Goal: Transaction & Acquisition: Purchase product/service

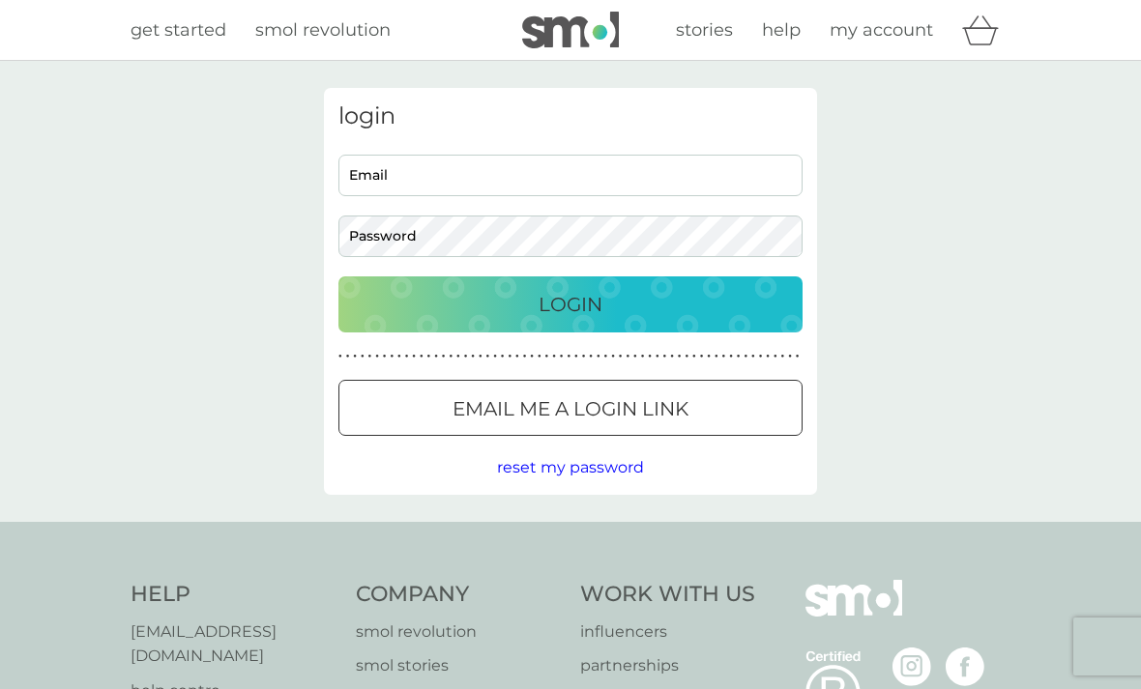
click at [970, 36] on icon "basket" at bounding box center [980, 30] width 37 height 30
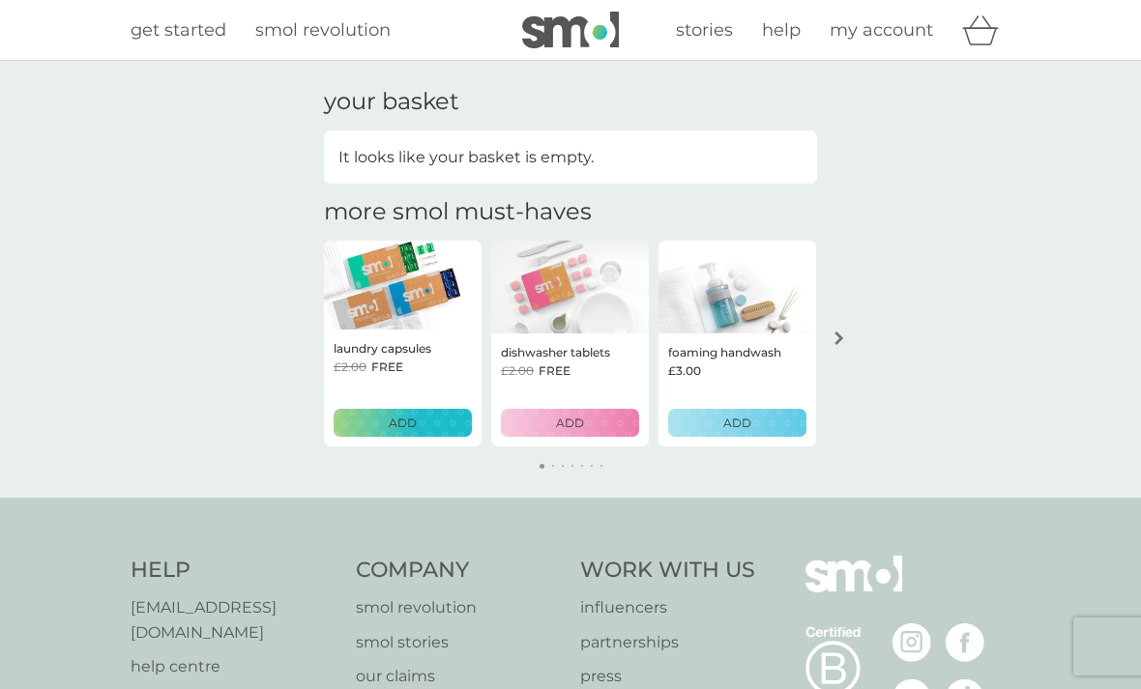
click at [848, 342] on button "arrow right" at bounding box center [839, 338] width 33 height 35
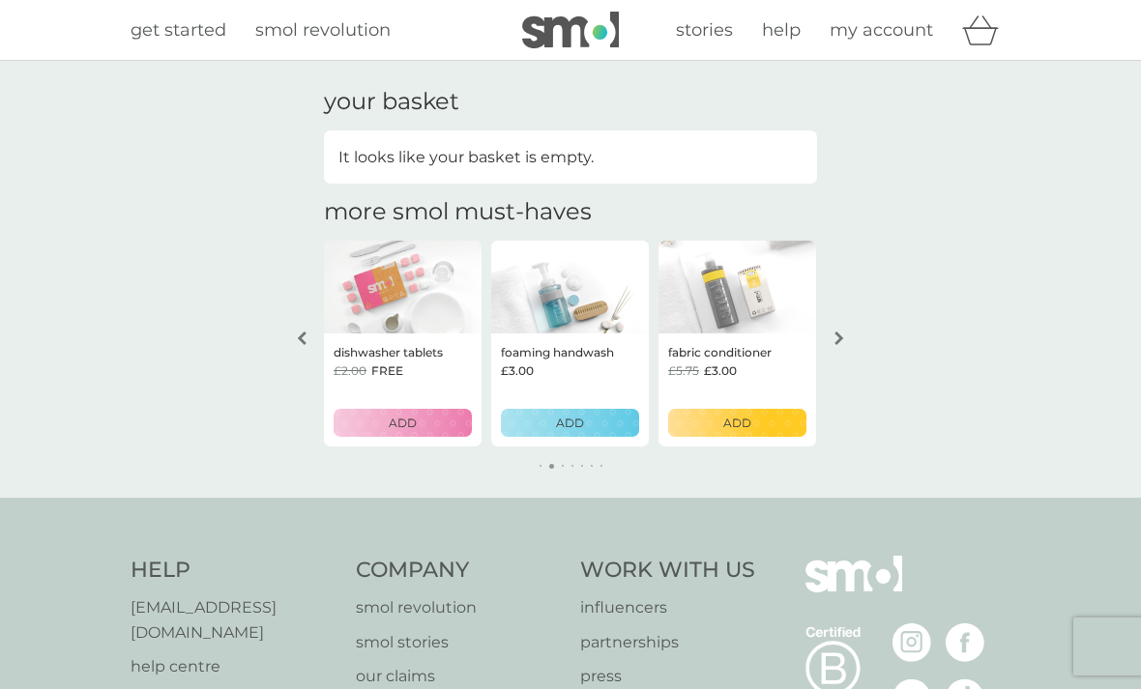
click at [848, 336] on button "arrow right" at bounding box center [839, 338] width 33 height 35
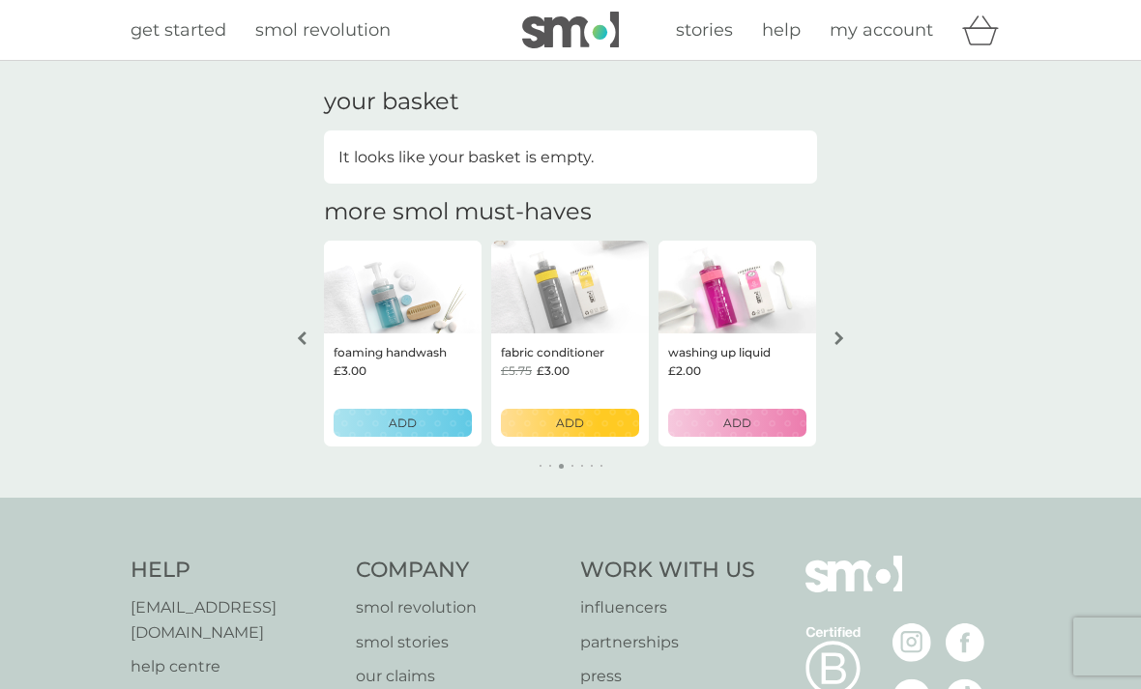
click at [851, 342] on button "arrow right" at bounding box center [839, 338] width 33 height 35
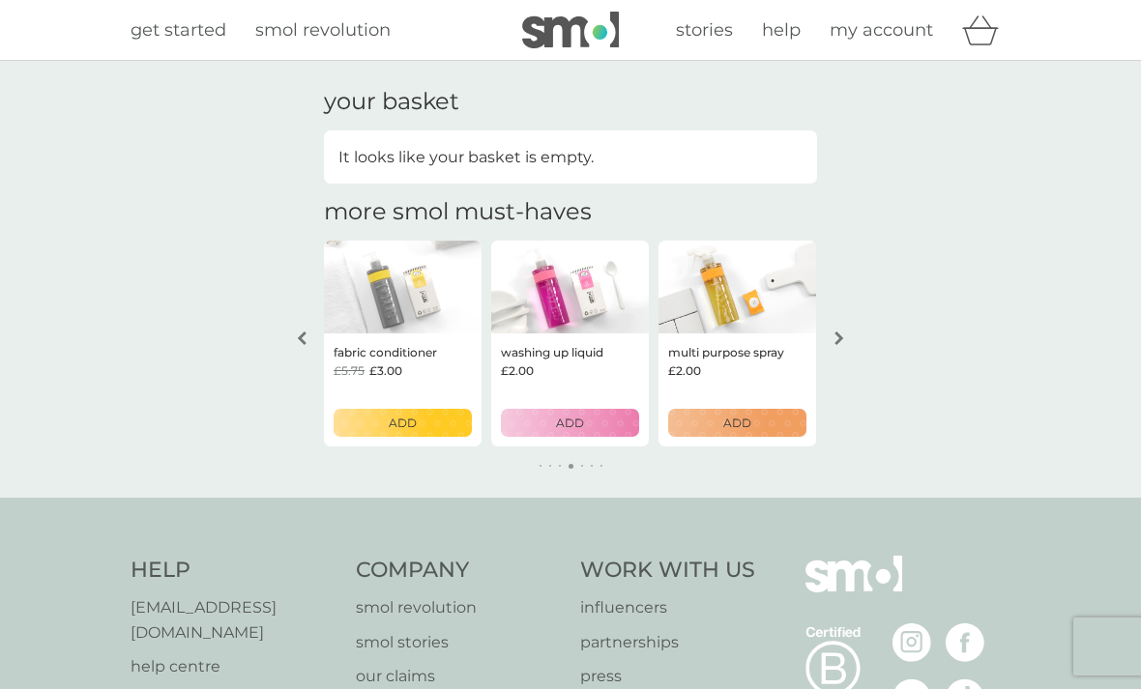
click at [851, 338] on button "arrow right" at bounding box center [839, 338] width 33 height 35
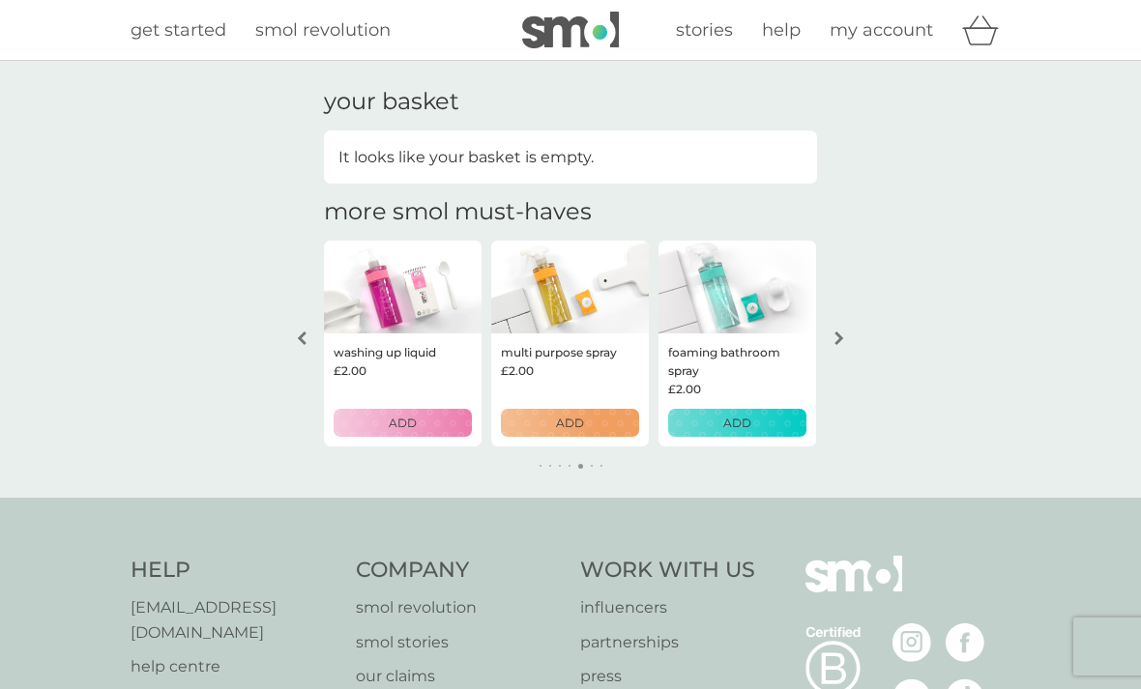
click at [855, 339] on button "arrow right" at bounding box center [839, 338] width 33 height 35
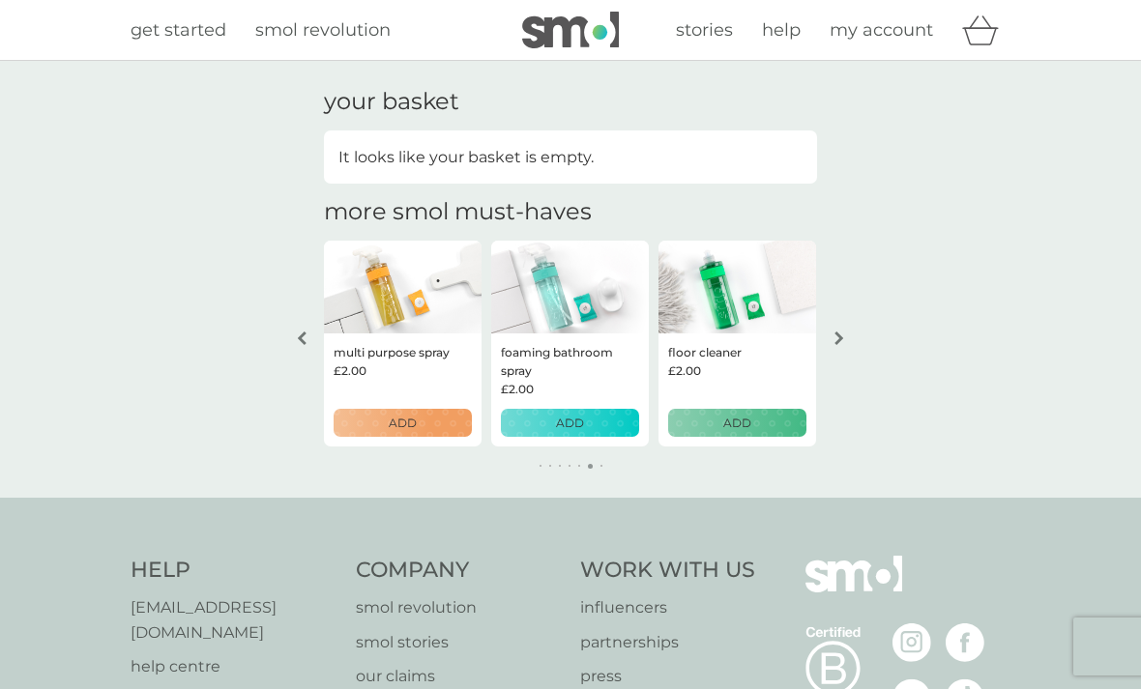
click at [184, 60] on div "get started smol revolution stories help my account" at bounding box center [570, 30] width 1141 height 61
click at [177, 25] on span "get started" at bounding box center [178, 29] width 96 height 21
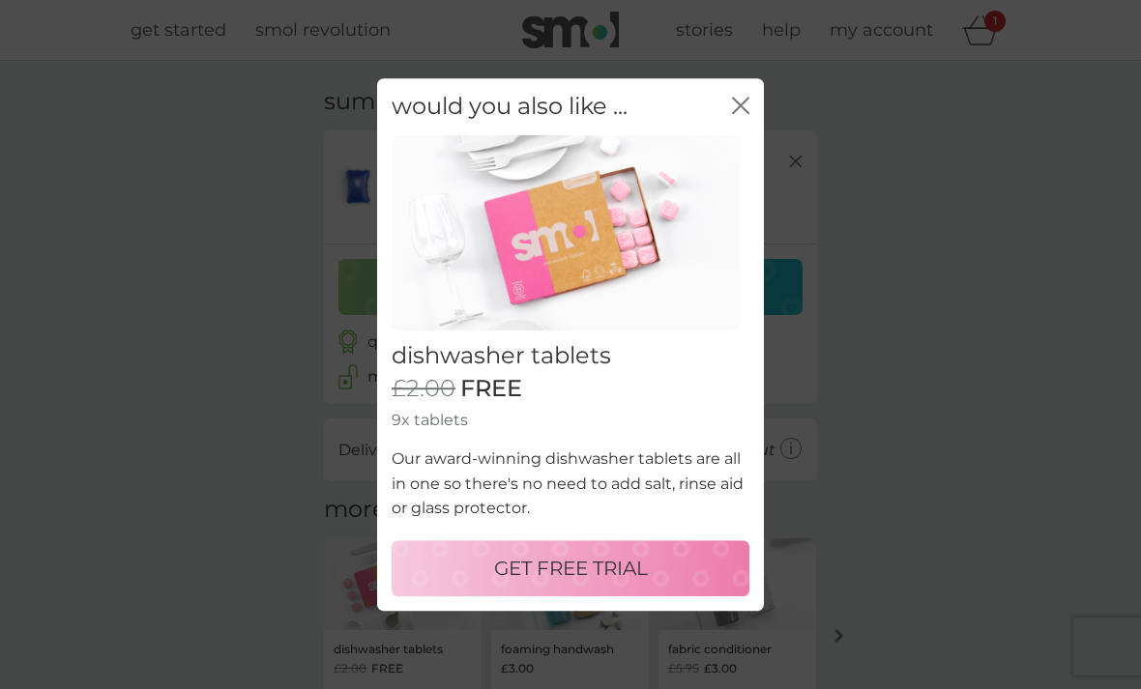
click at [747, 104] on icon "close" at bounding box center [740, 105] width 17 height 17
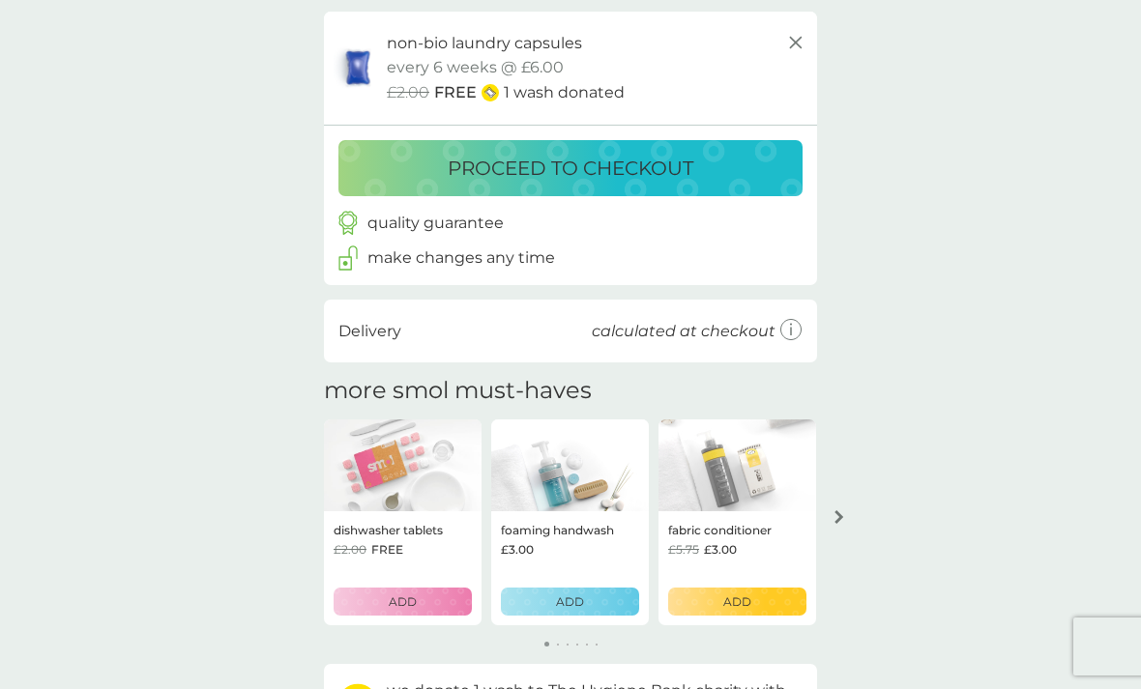
scroll to position [156, 0]
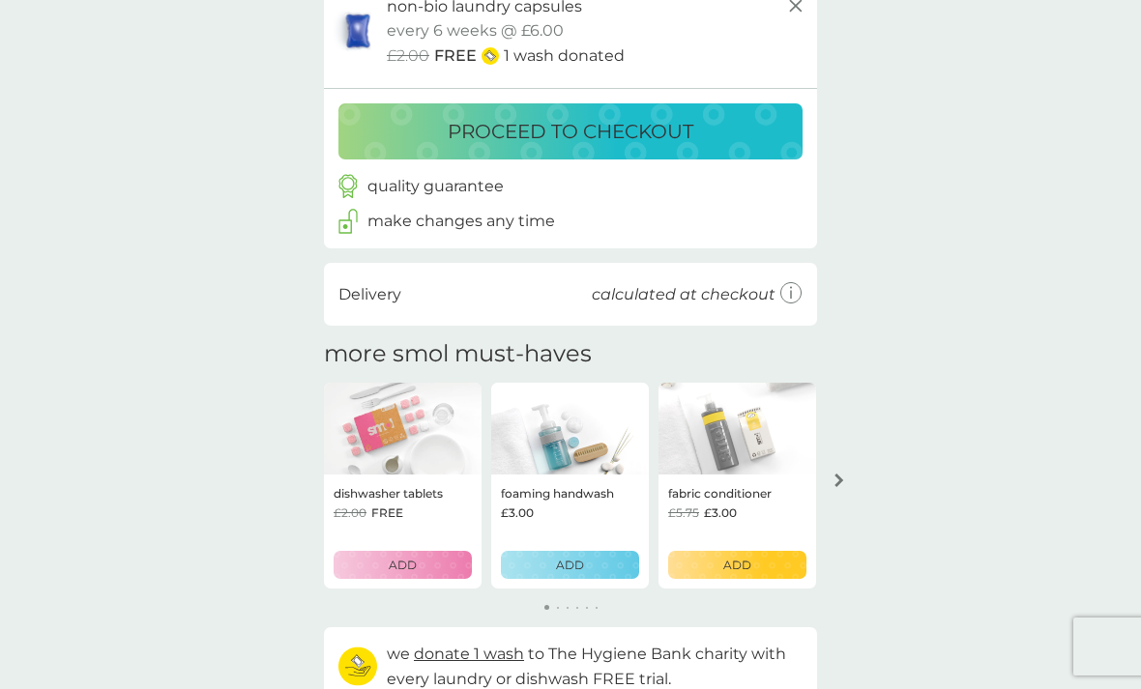
click at [751, 505] on div "£5.75 £3.00" at bounding box center [737, 513] width 138 height 18
click at [740, 449] on img at bounding box center [737, 429] width 158 height 93
click at [744, 511] on div "£5.75 £3.00" at bounding box center [737, 513] width 138 height 18
click at [718, 453] on img at bounding box center [737, 429] width 158 height 93
click at [735, 568] on p "ADD" at bounding box center [737, 565] width 28 height 18
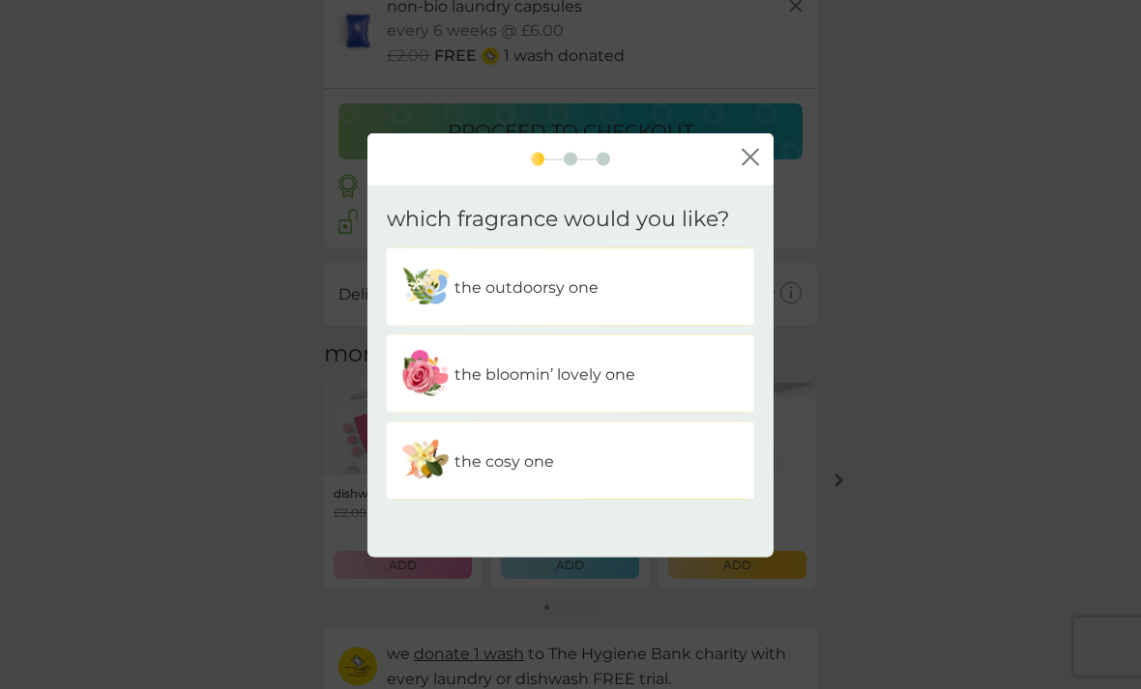
click at [632, 485] on div "the cosy one" at bounding box center [570, 461] width 338 height 48
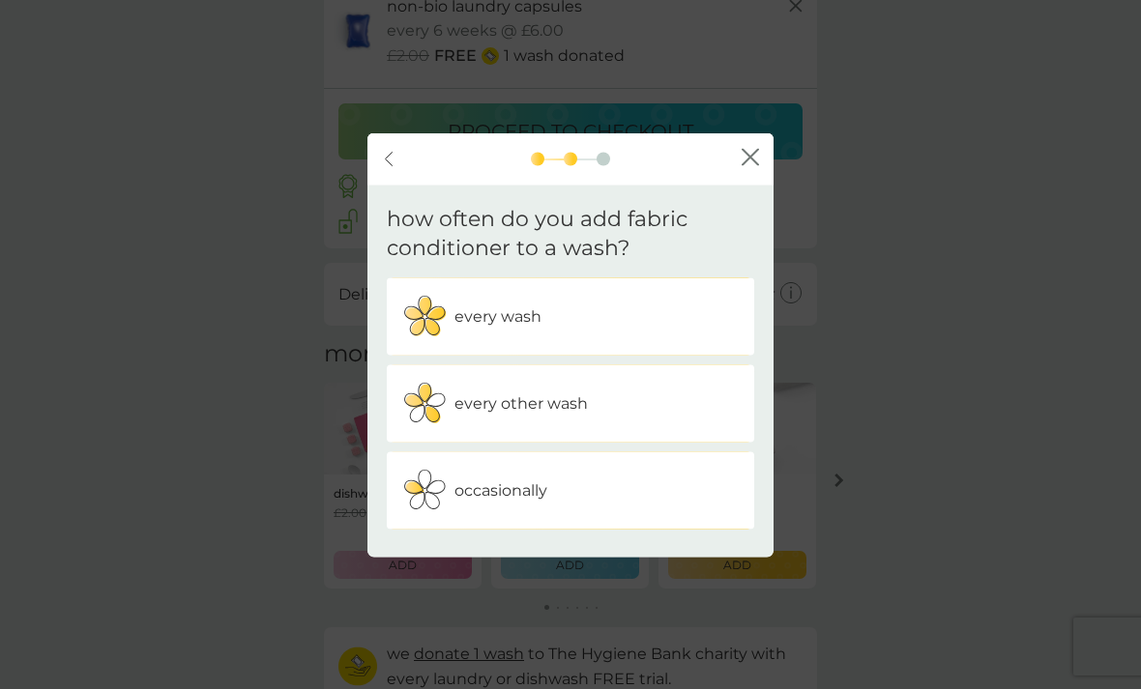
click at [662, 428] on div "every other wash" at bounding box center [570, 404] width 338 height 48
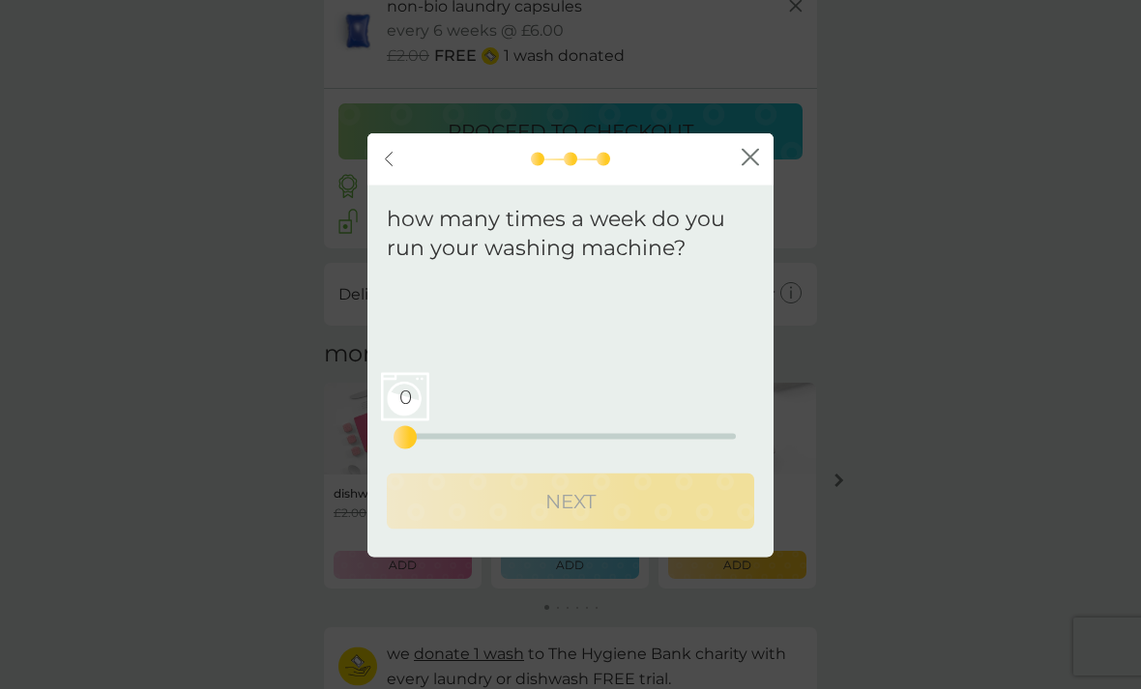
click at [409, 442] on div "0" at bounding box center [405, 438] width 8 height 8
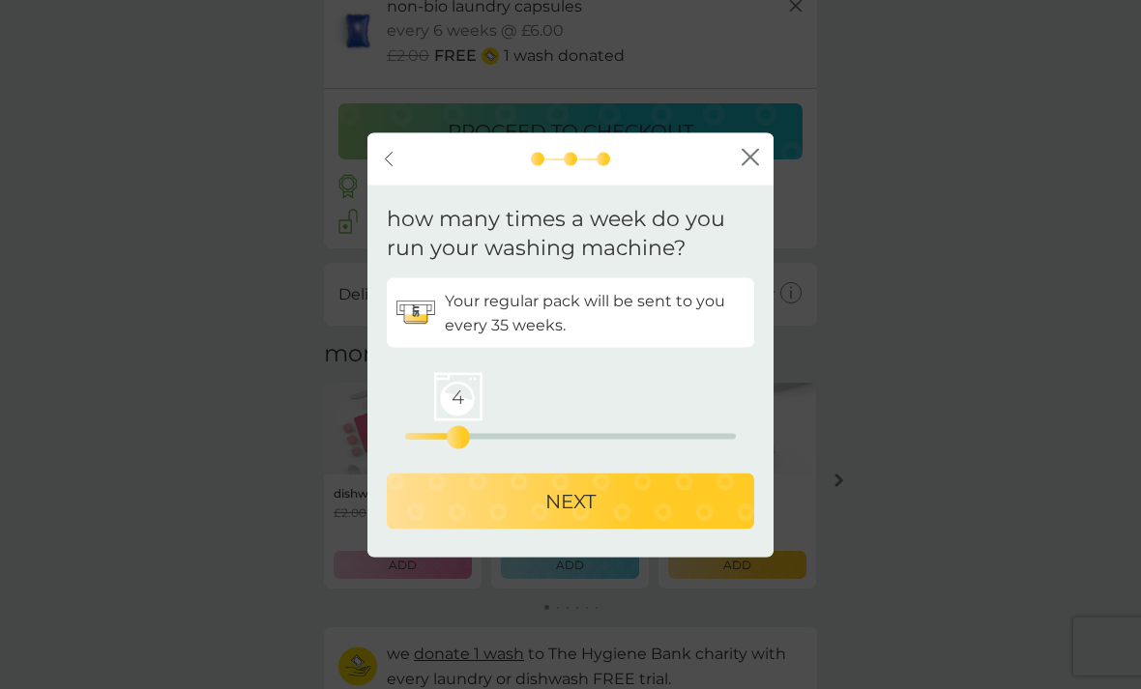
click at [512, 517] on div "NEXT" at bounding box center [570, 501] width 329 height 31
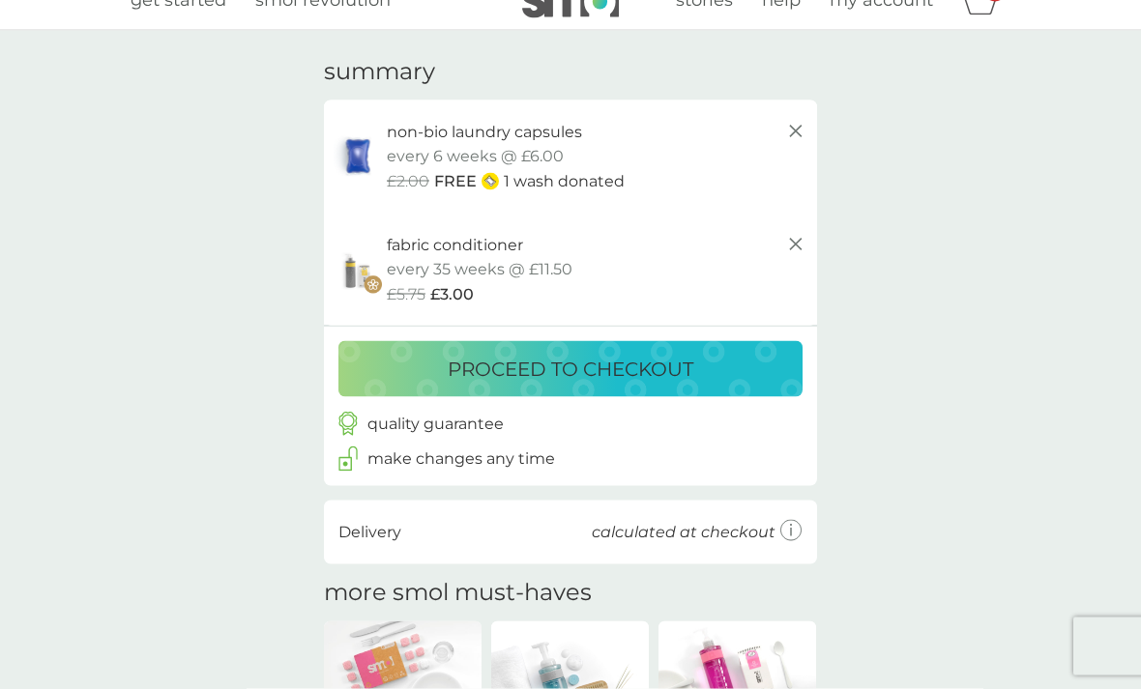
scroll to position [28, 0]
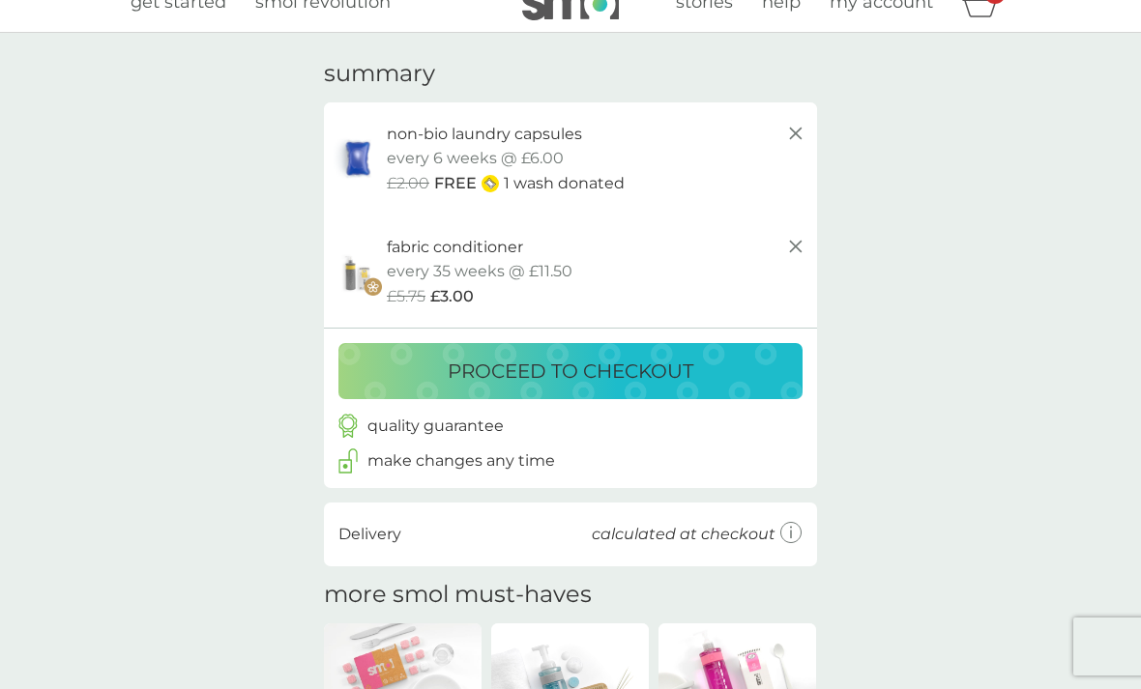
click at [732, 362] on div "proceed to checkout" at bounding box center [570, 371] width 425 height 31
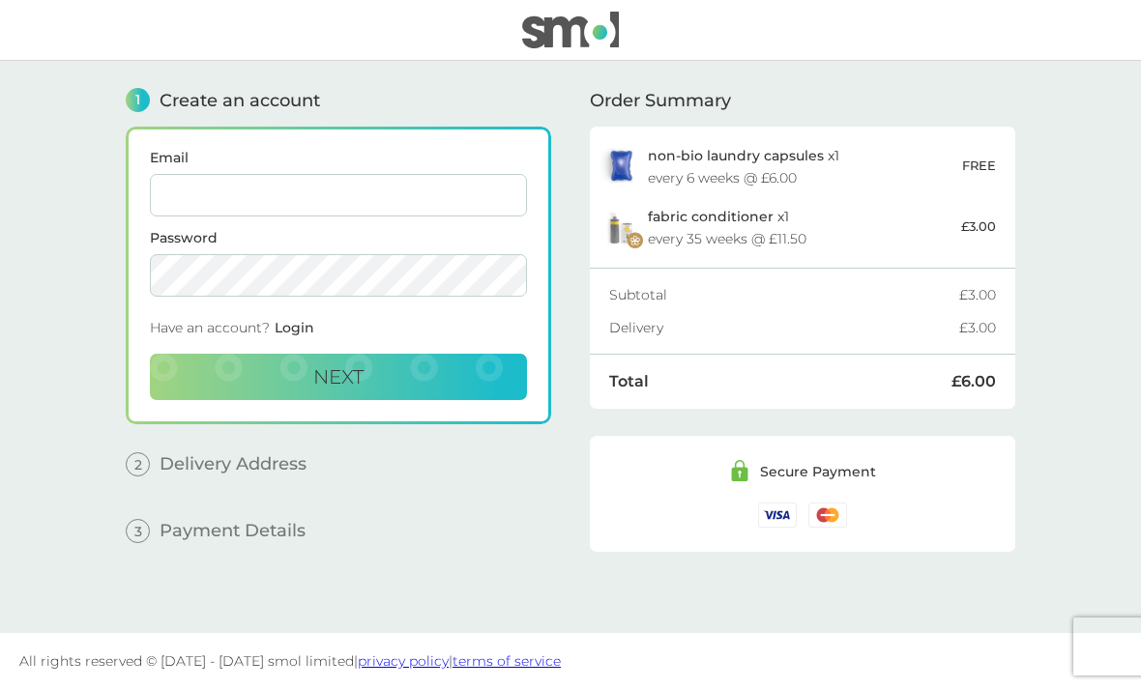
click at [435, 216] on input "Email" at bounding box center [338, 195] width 377 height 43
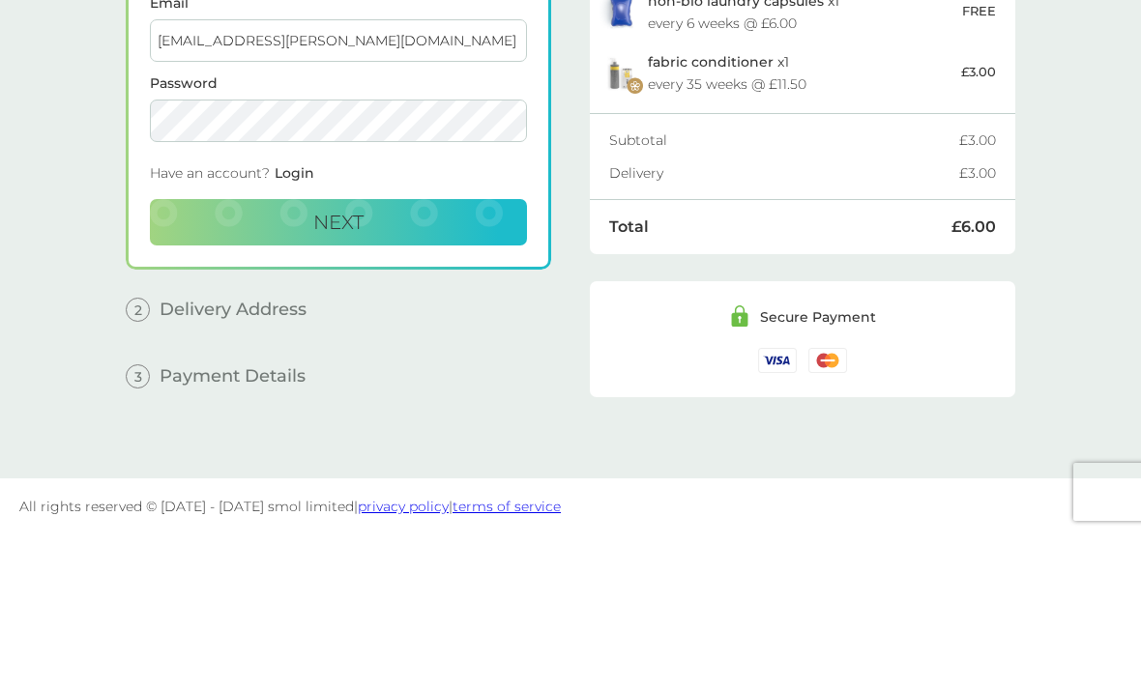
type input "[EMAIL_ADDRESS][PERSON_NAME][DOMAIN_NAME]"
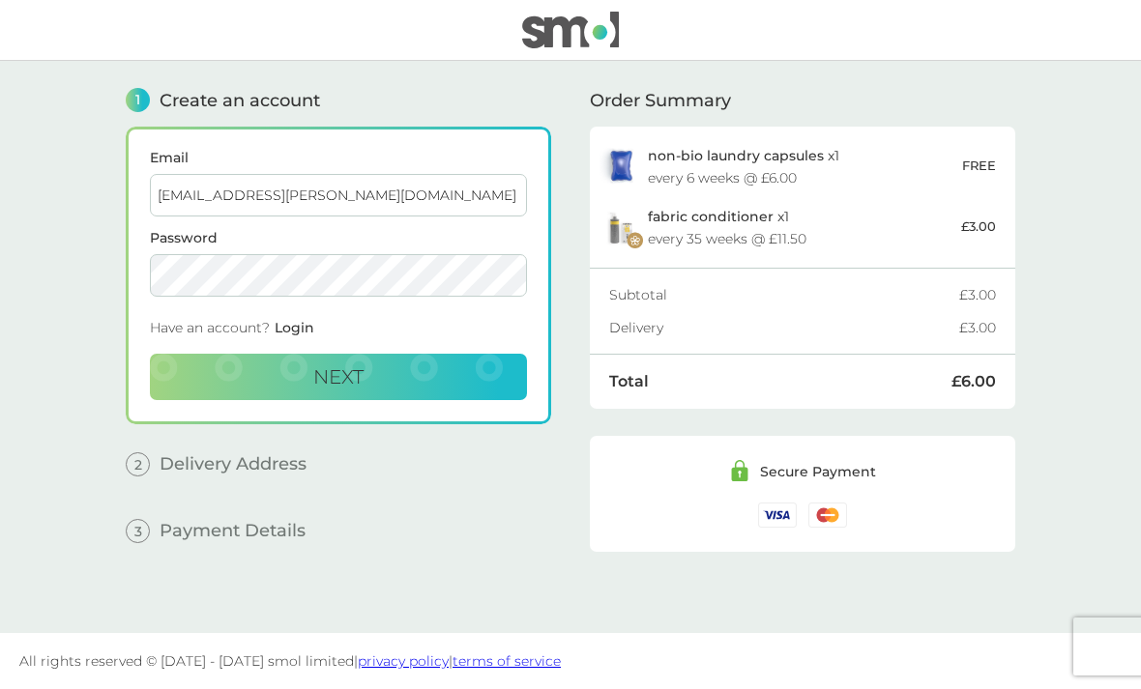
click at [333, 378] on span "Next" at bounding box center [338, 376] width 50 height 23
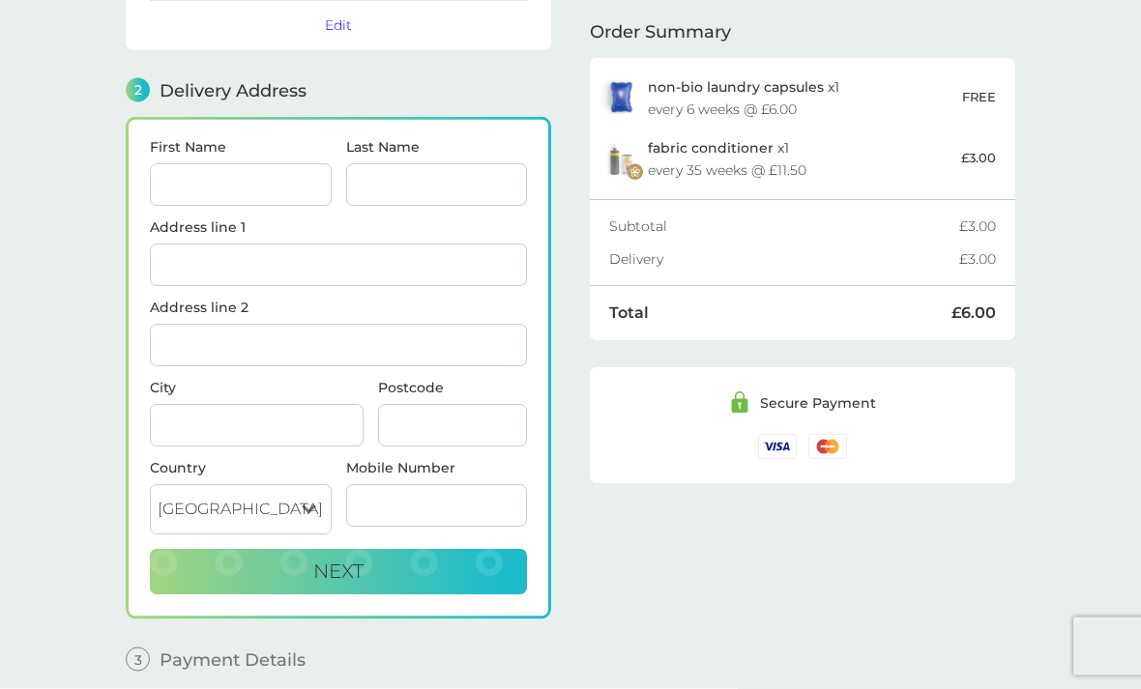
scroll to position [210, 0]
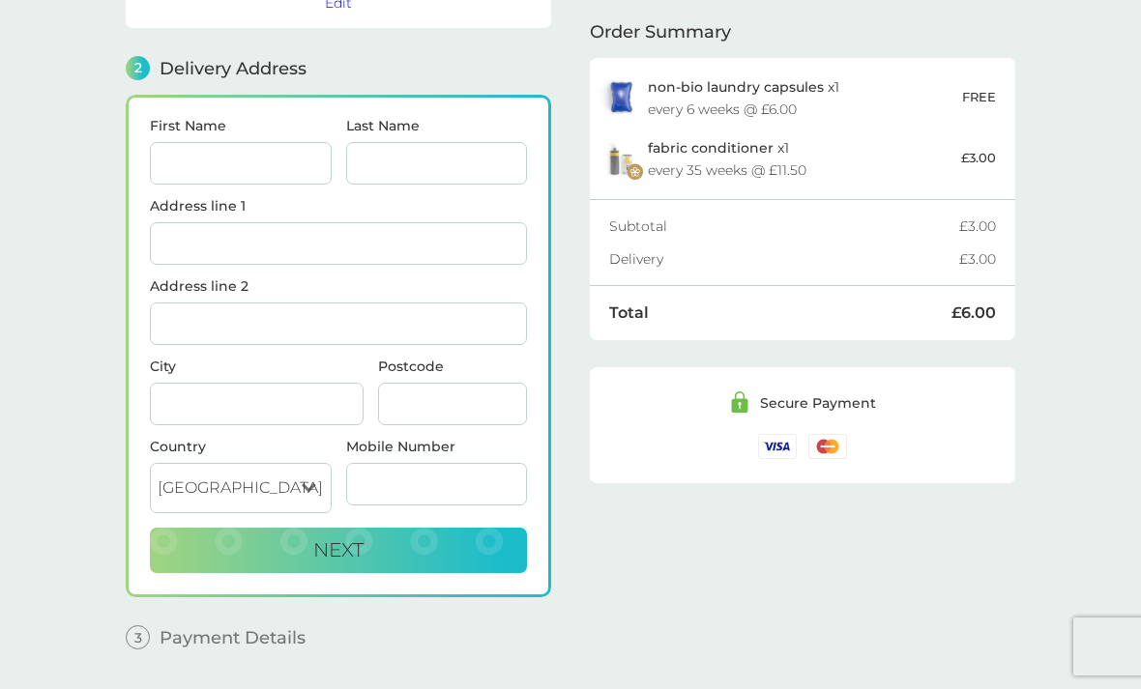
click at [197, 174] on input "First Name" at bounding box center [241, 163] width 182 height 43
type input "[PERSON_NAME]"
click at [389, 168] on input "Last Name" at bounding box center [437, 163] width 182 height 43
type input "[PERSON_NAME]"
click at [248, 245] on input "Address line 1" at bounding box center [338, 243] width 377 height 43
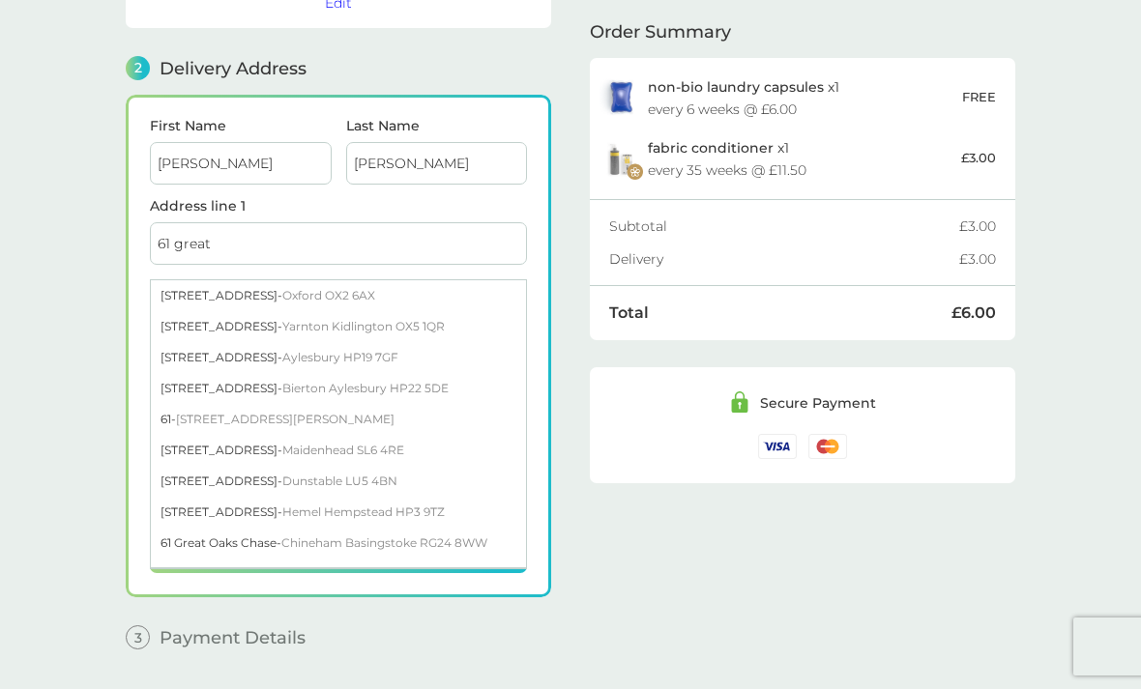
click at [237, 297] on div "[STREET_ADDRESS]" at bounding box center [338, 295] width 375 height 31
type input "[STREET_ADDRESS]"
type input "[GEOGRAPHIC_DATA]"
type input "OX2 6AX"
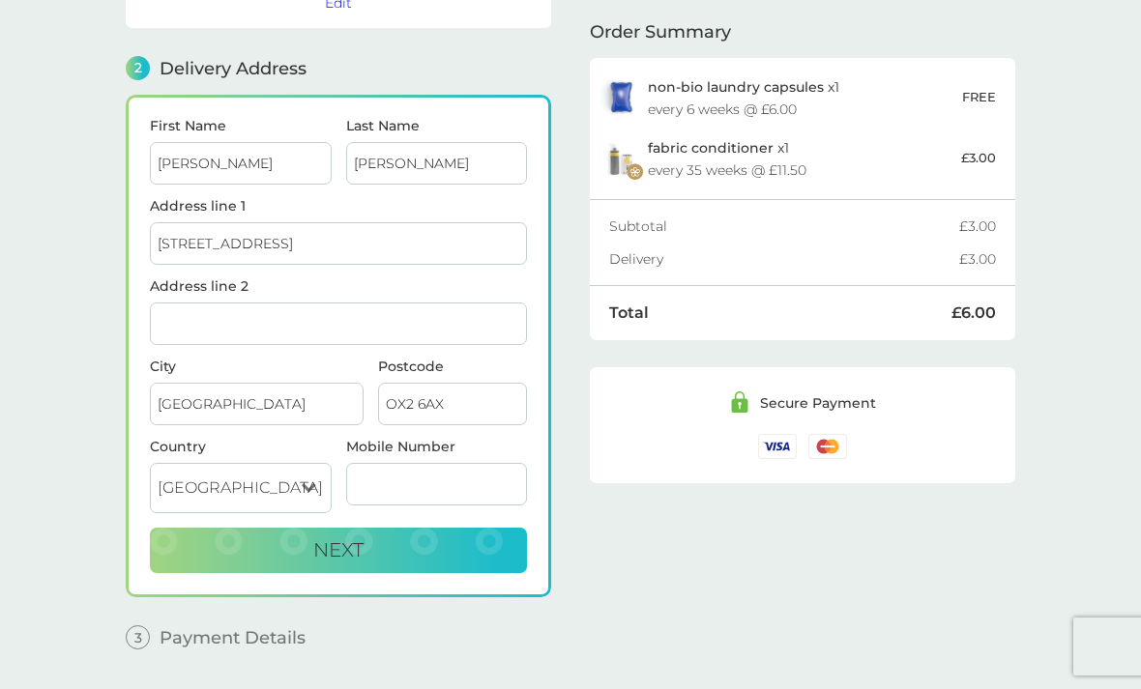
click at [467, 483] on input "Mobile Number" at bounding box center [437, 484] width 182 height 43
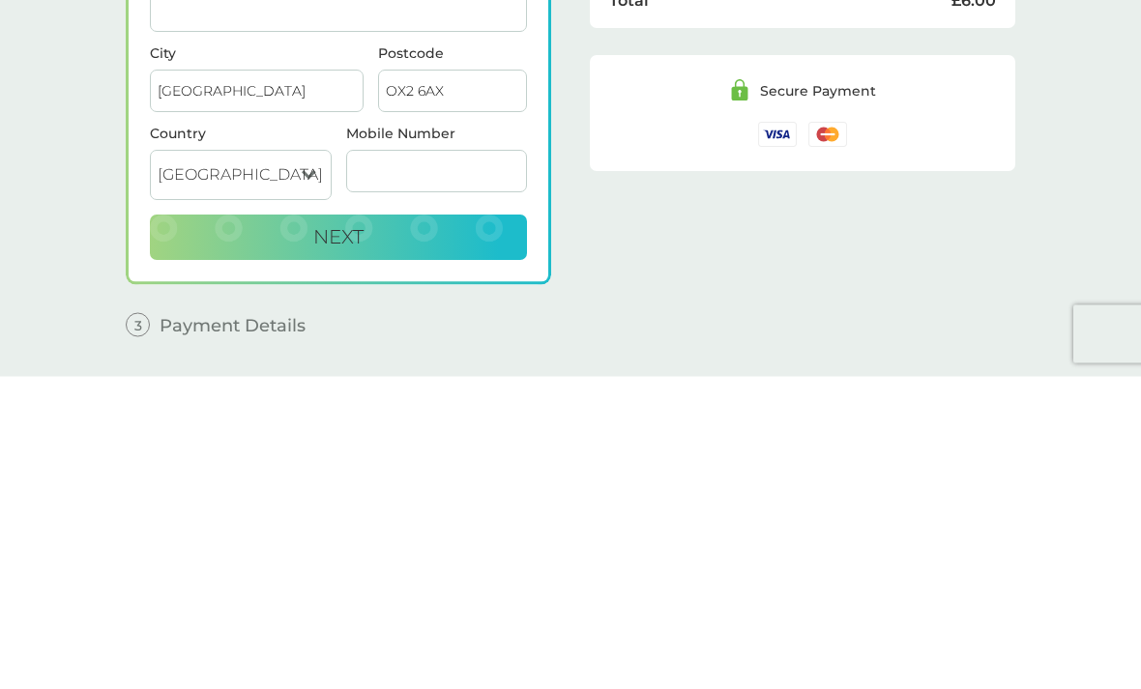
type input "07484272025"
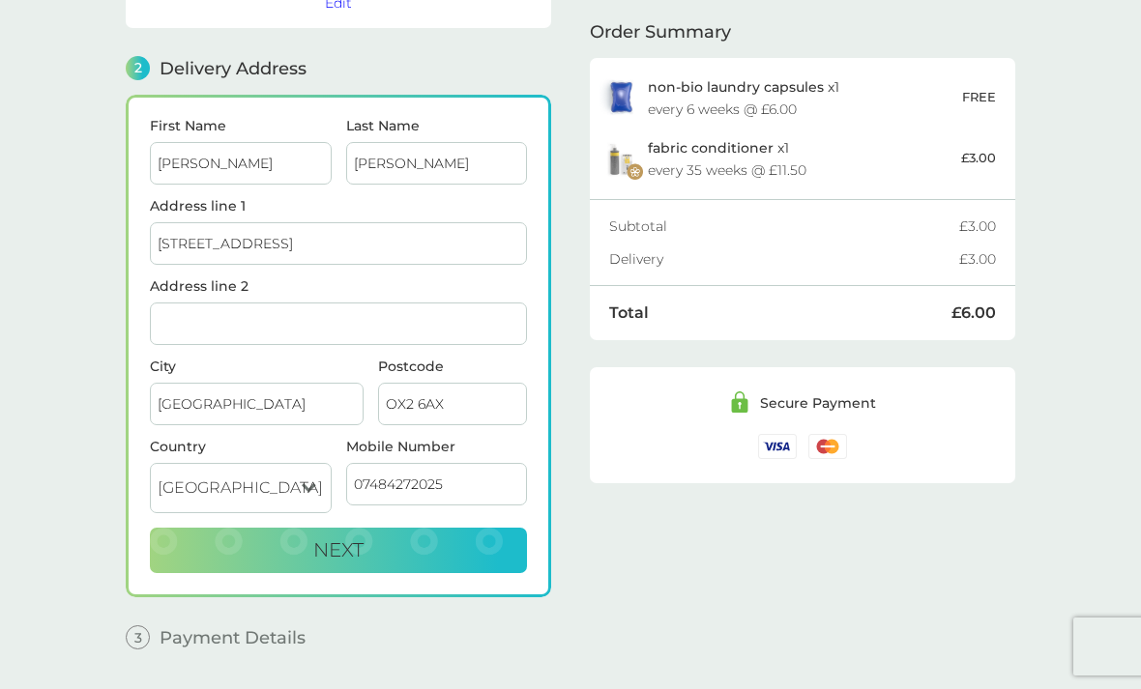
click at [480, 549] on button "Next" at bounding box center [338, 551] width 377 height 46
checkbox input "true"
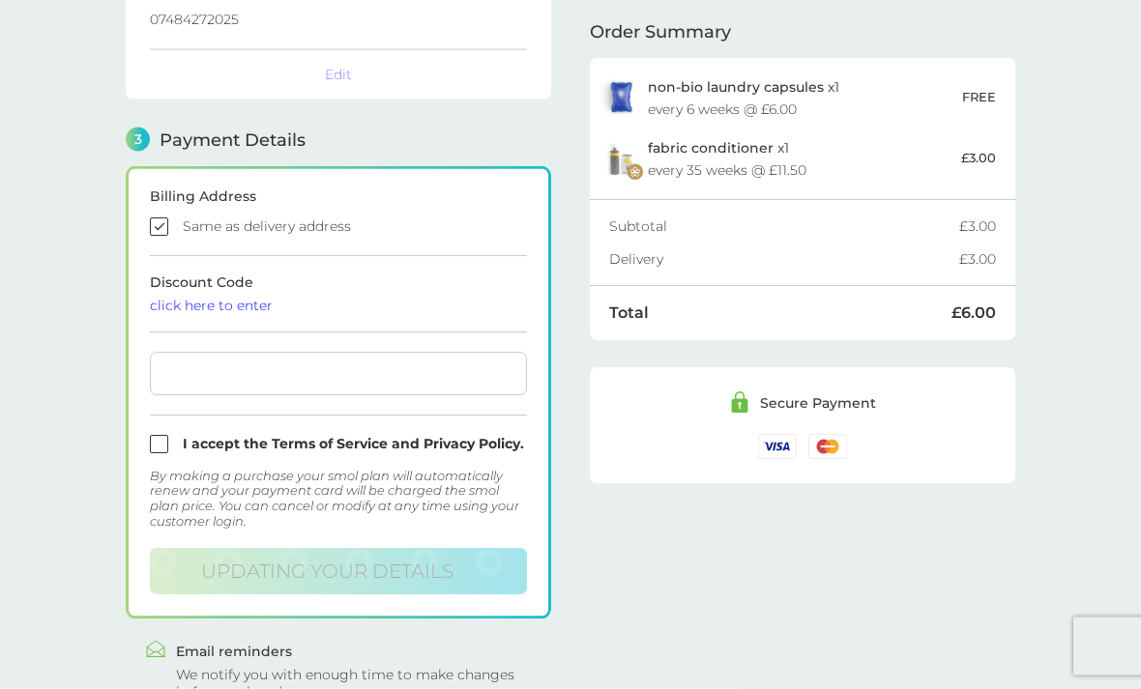
scroll to position [469, 0]
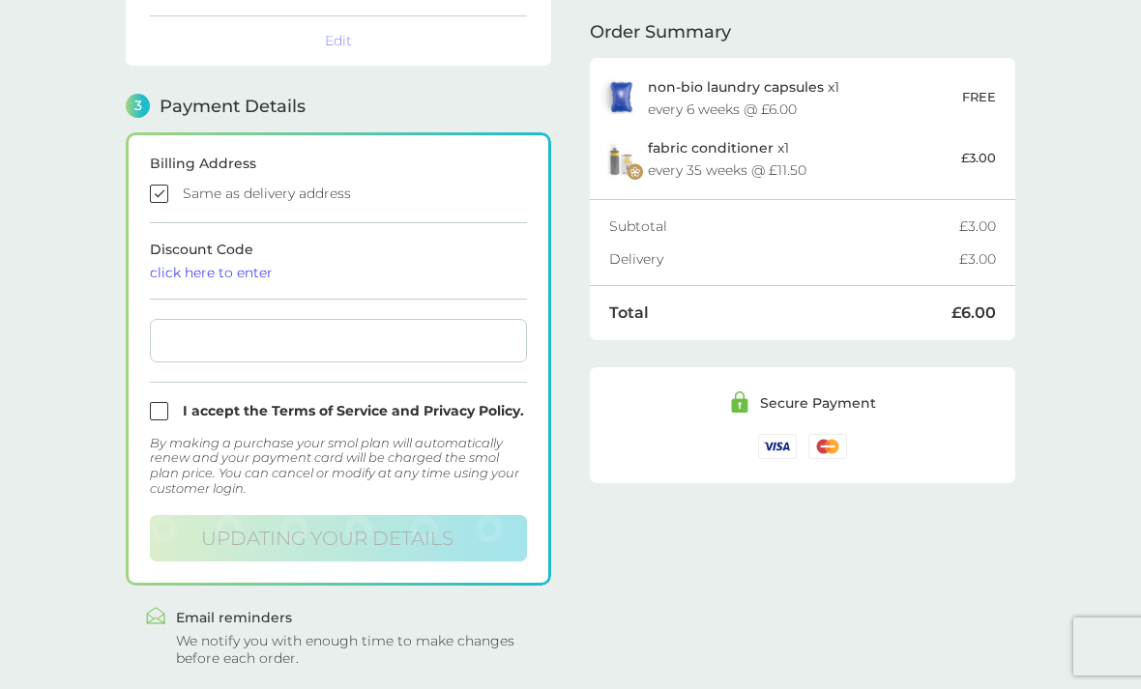
click at [225, 356] on div at bounding box center [338, 340] width 377 height 43
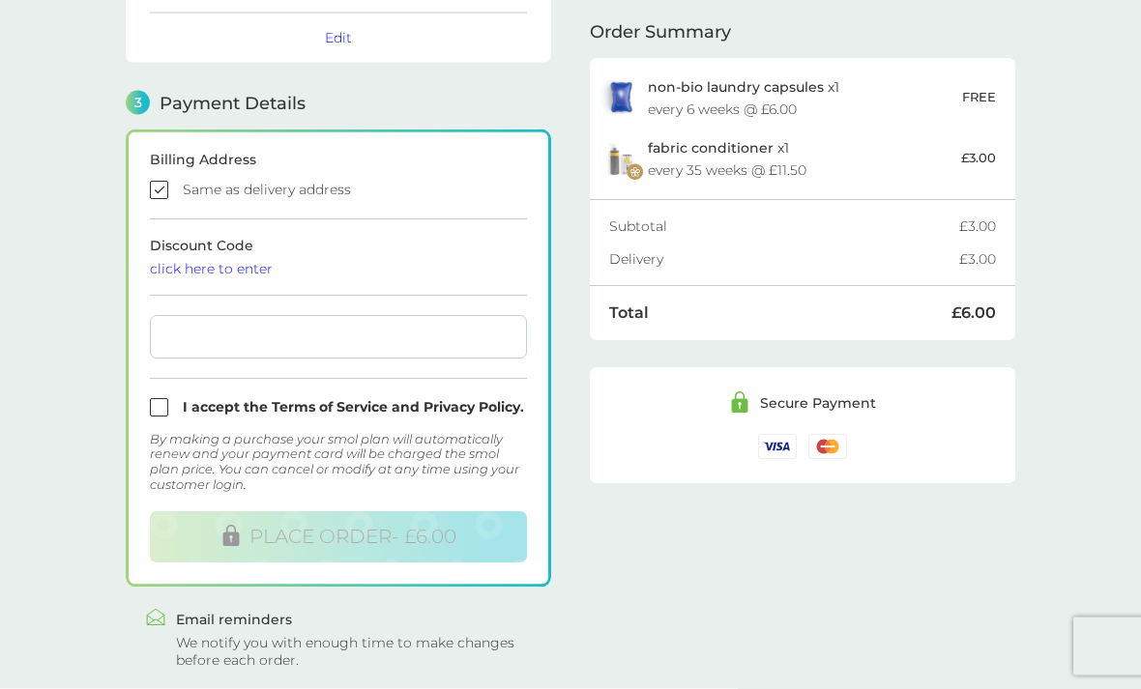
scroll to position [473, 0]
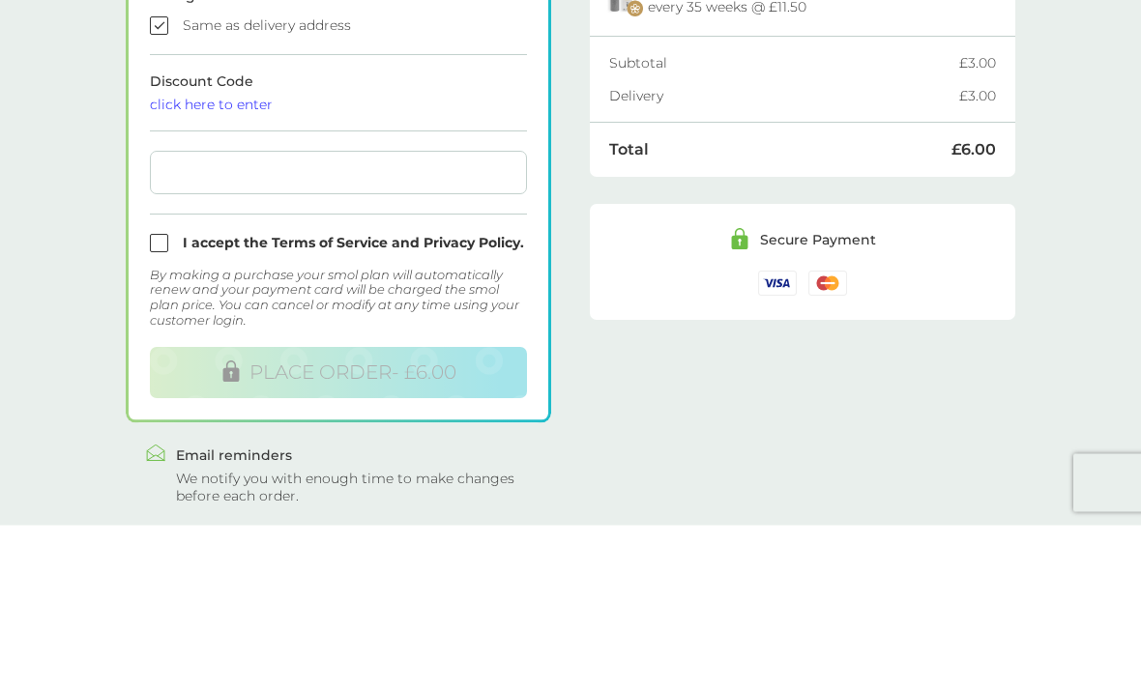
click at [151, 398] on input "checkbox" at bounding box center [338, 407] width 377 height 18
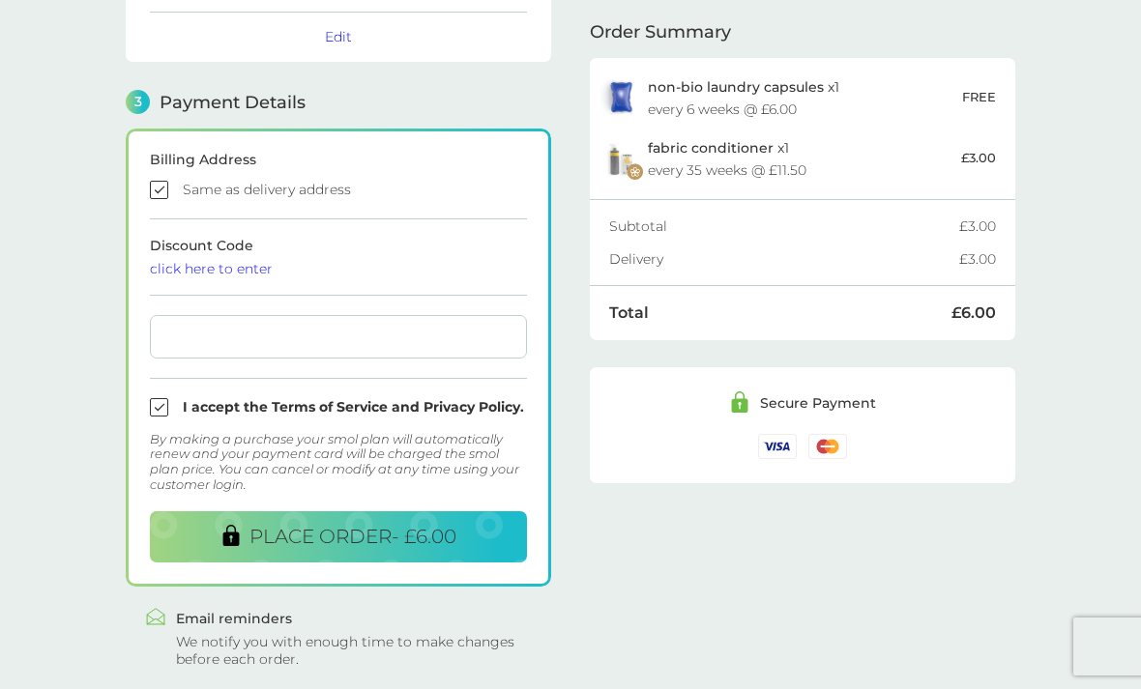
click at [203, 541] on button "PLACE ORDER - £6.00" at bounding box center [338, 536] width 377 height 51
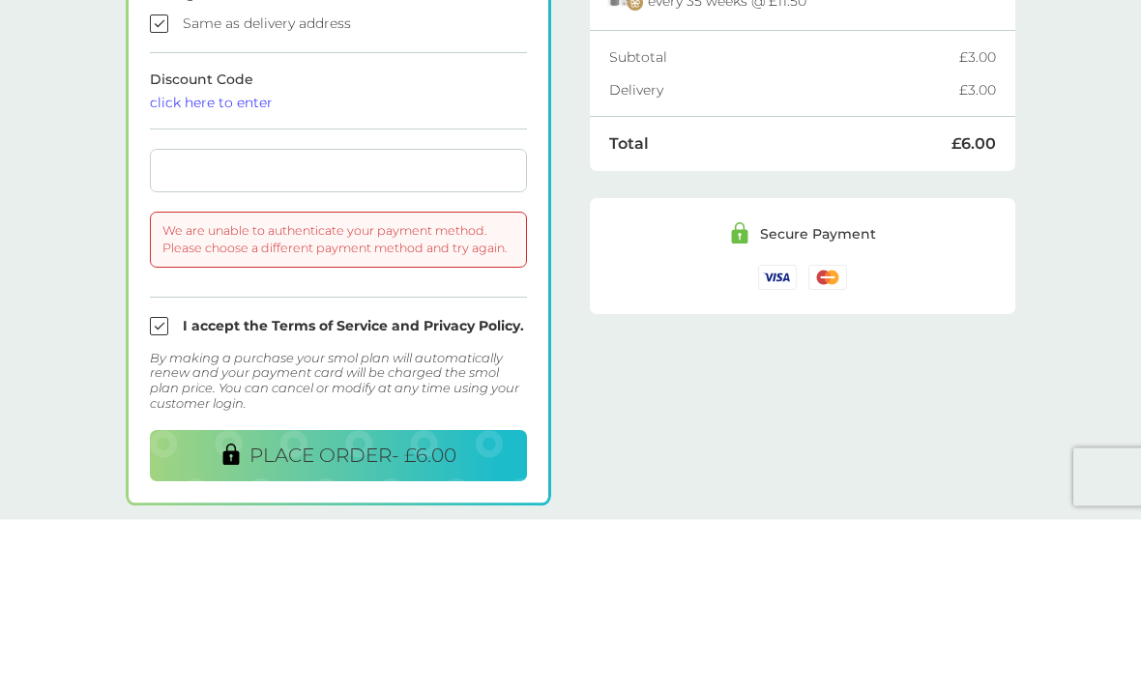
click at [209, 319] on div at bounding box center [338, 340] width 377 height 43
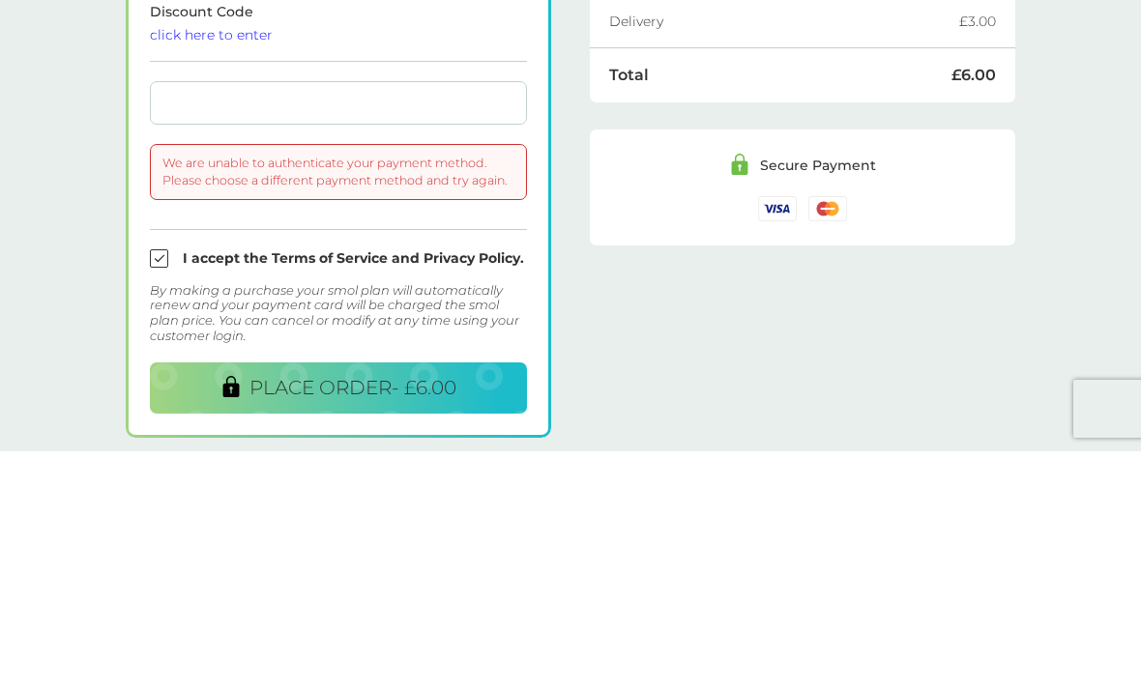
click at [160, 487] on input "checkbox" at bounding box center [338, 496] width 377 height 18
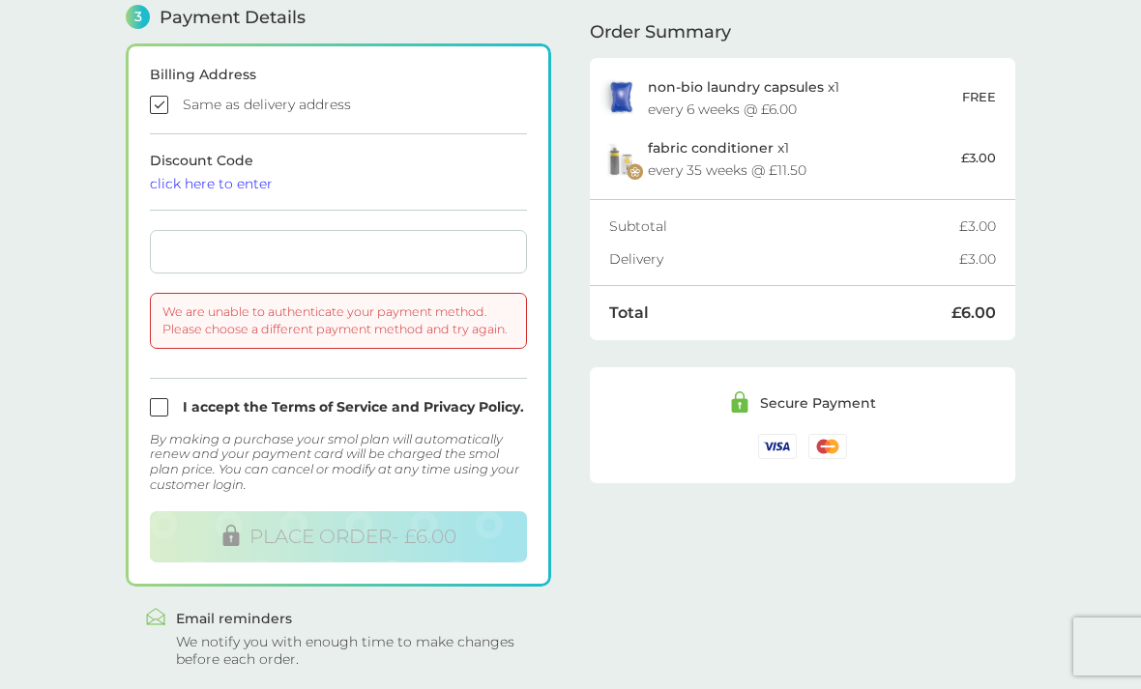
click at [291, 243] on div at bounding box center [338, 251] width 377 height 43
click at [304, 263] on div at bounding box center [338, 251] width 377 height 43
click at [303, 262] on div at bounding box center [338, 251] width 377 height 43
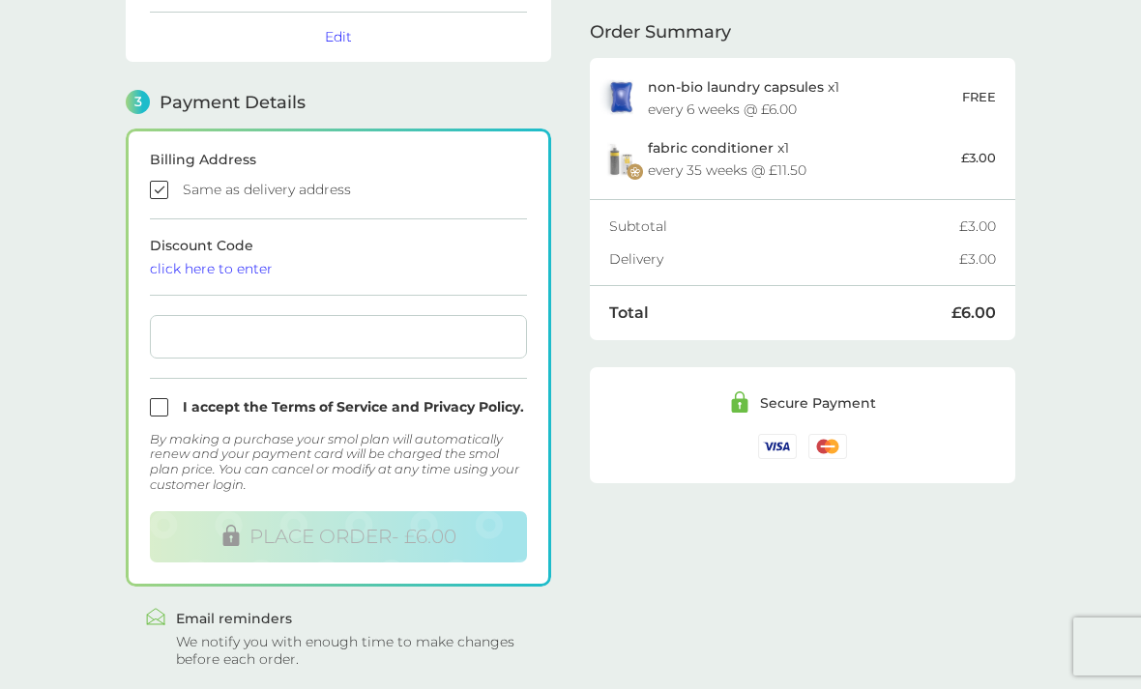
click at [225, 323] on div at bounding box center [338, 336] width 377 height 43
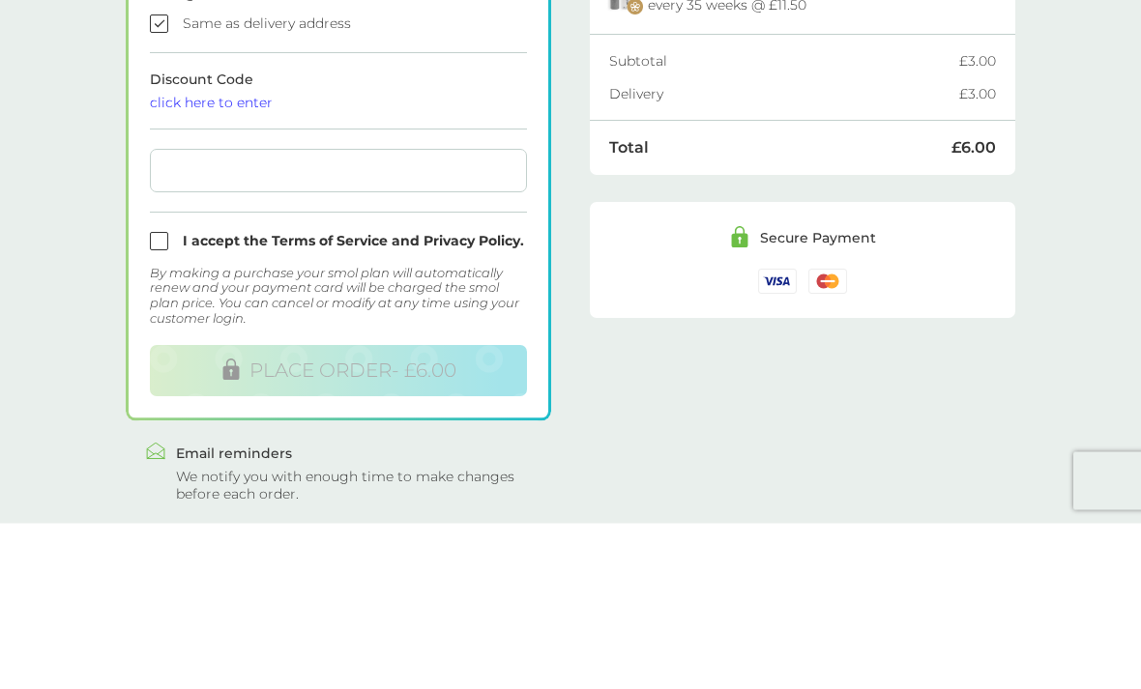
click at [148, 252] on div "Billing Address Same as delivery address Discount Code click here to enter I ac…" at bounding box center [338, 358] width 425 height 458
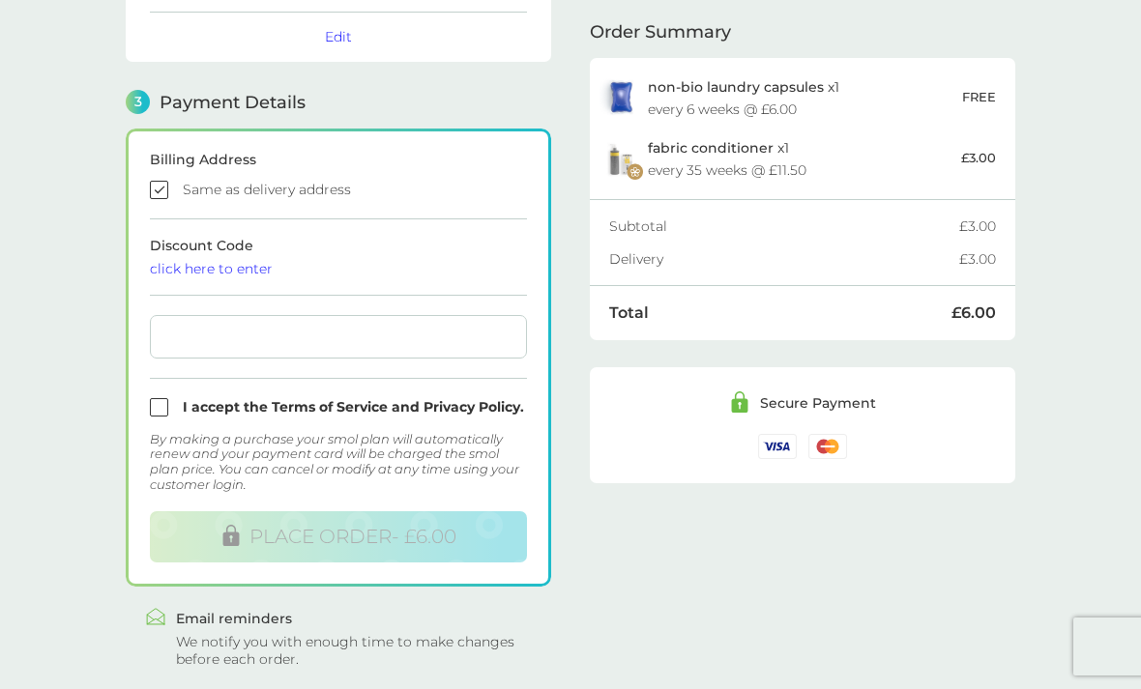
click at [161, 414] on input "checkbox" at bounding box center [338, 407] width 377 height 18
checkbox input "true"
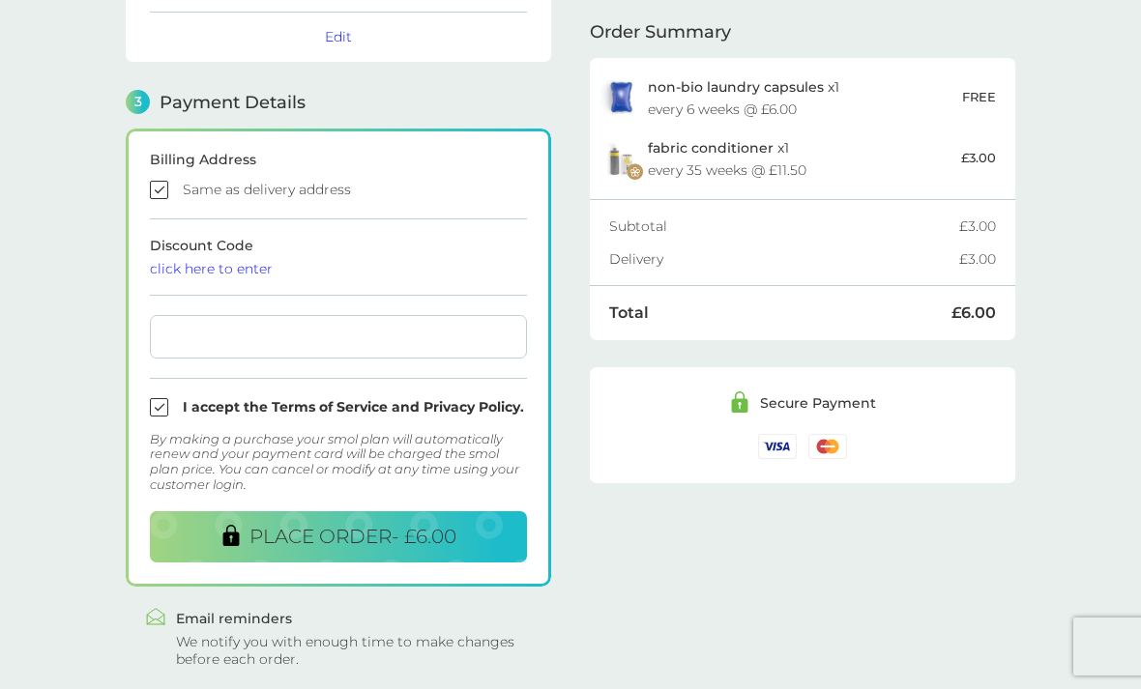
click at [230, 540] on icon at bounding box center [231, 535] width 16 height 21
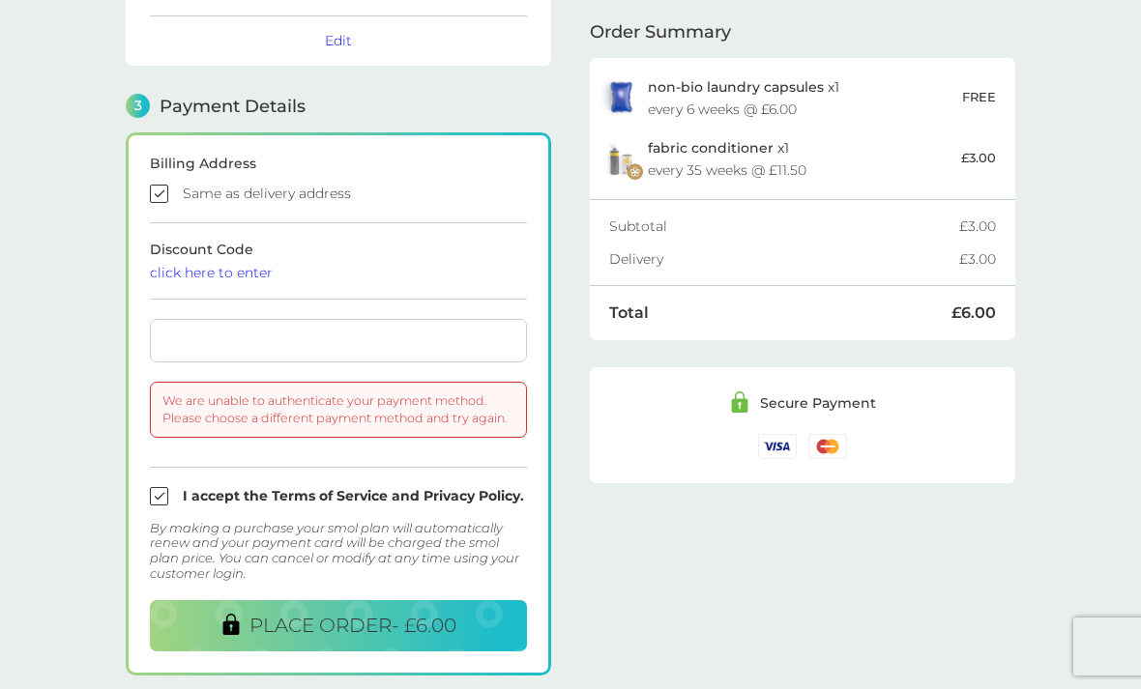
click at [209, 321] on div at bounding box center [338, 340] width 377 height 43
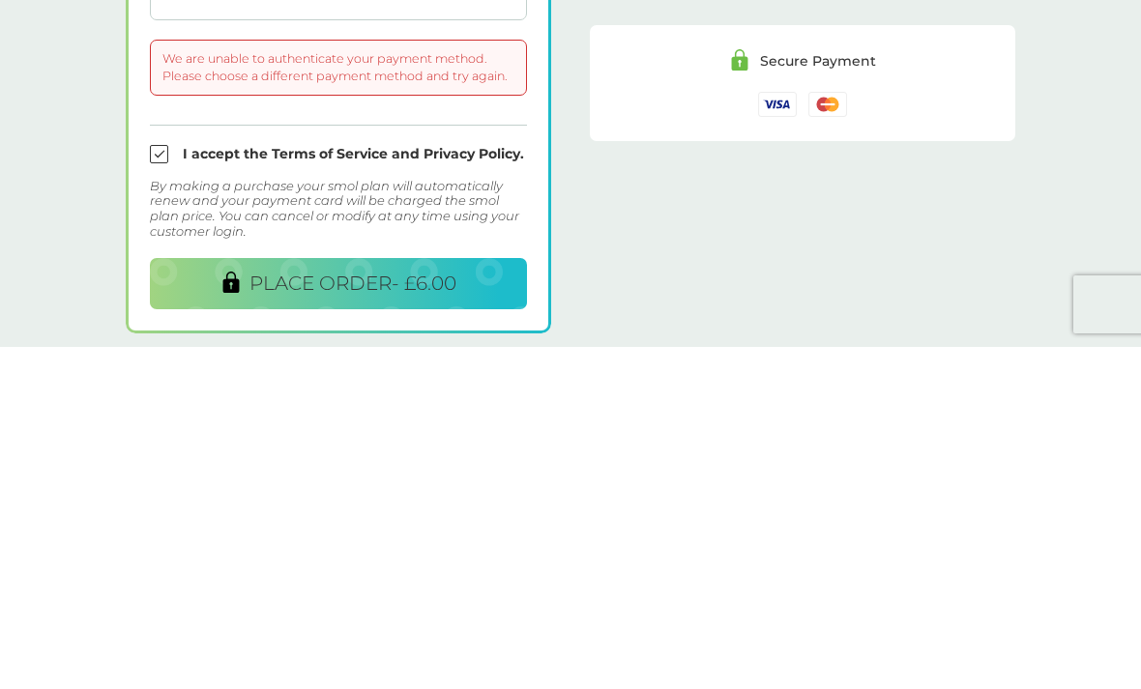
scroll to position [472, 0]
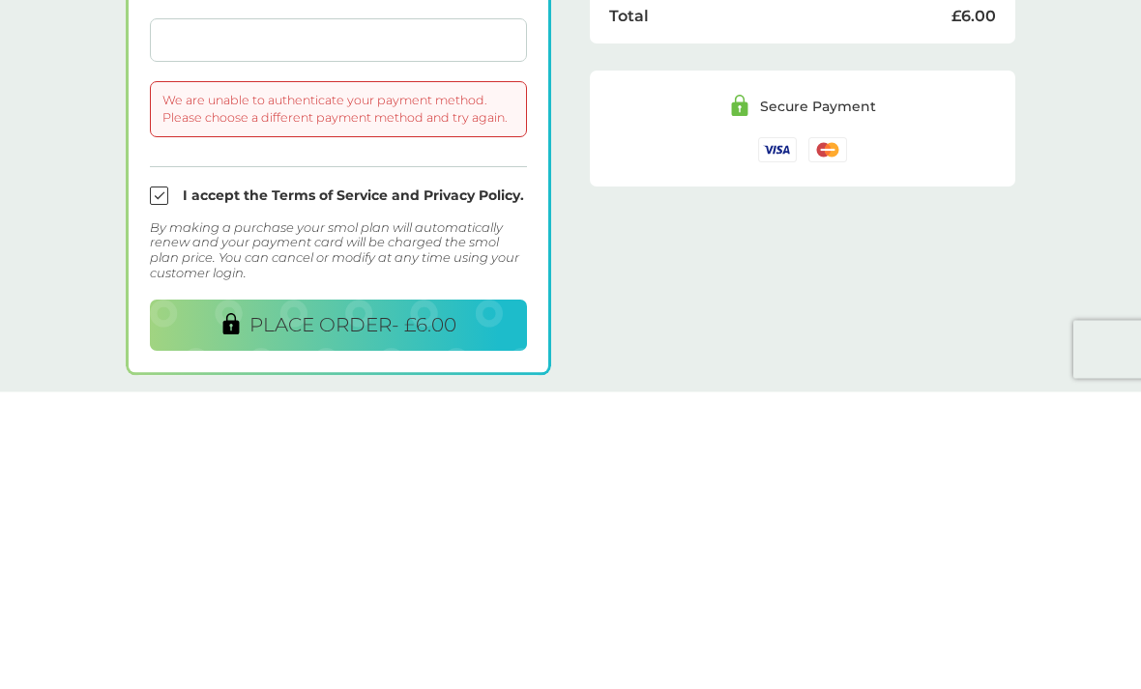
click at [258, 611] on span "PLACE ORDER - £6.00" at bounding box center [352, 622] width 207 height 23
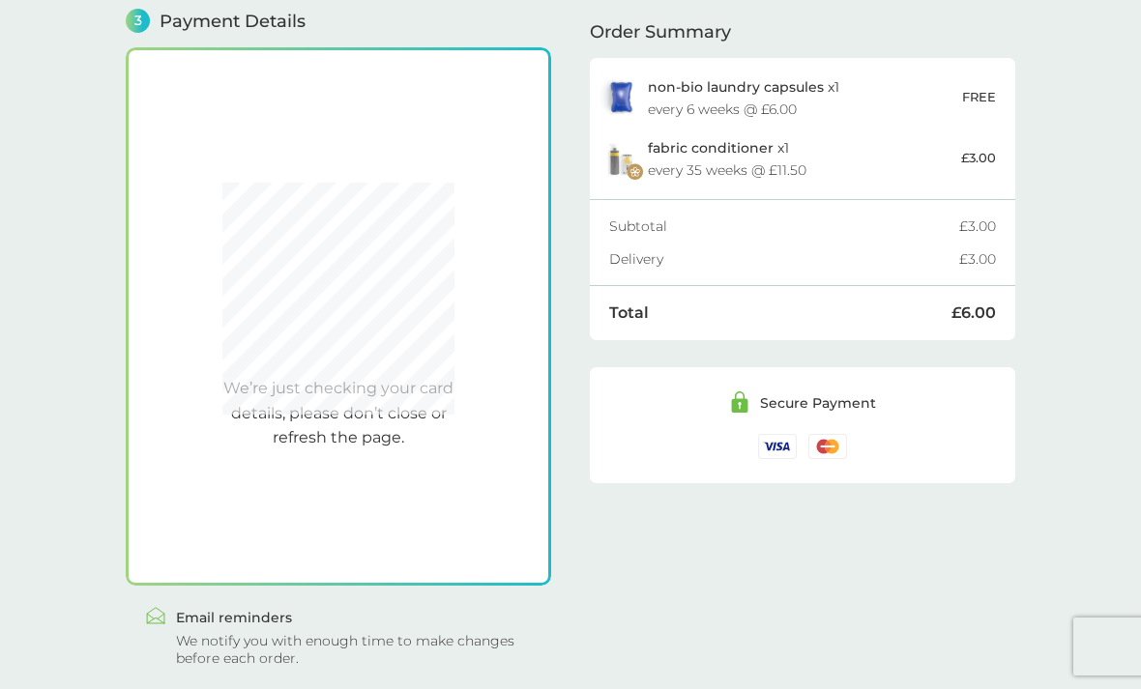
scroll to position [469, 0]
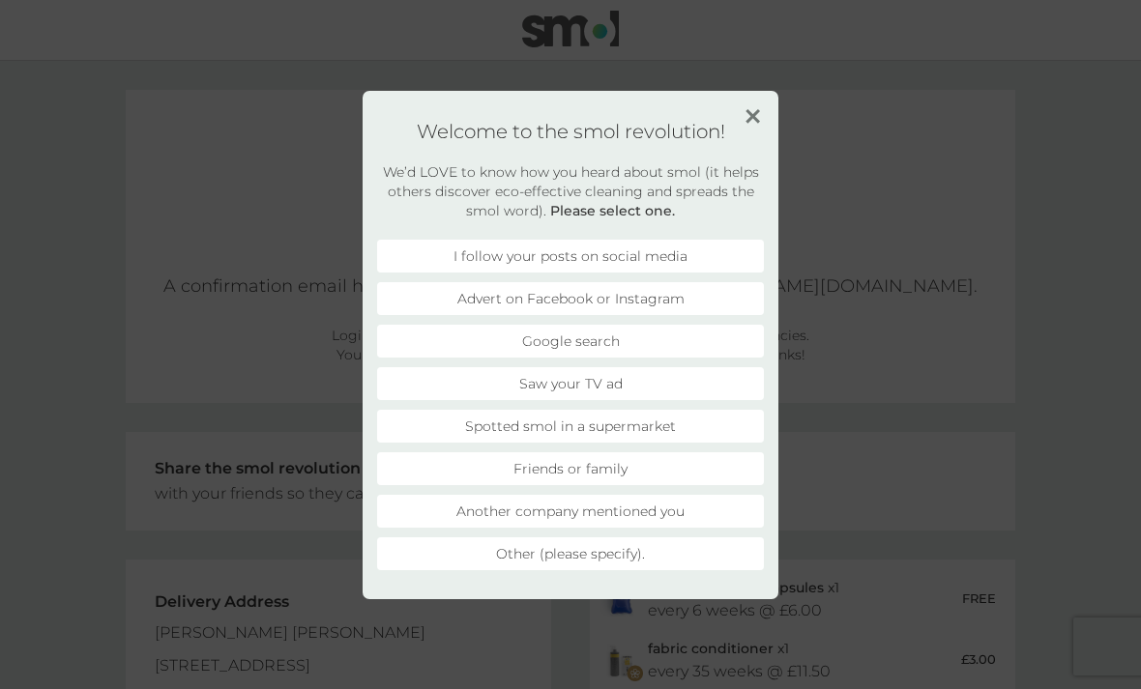
click at [440, 459] on li "Friends or family" at bounding box center [570, 468] width 387 height 33
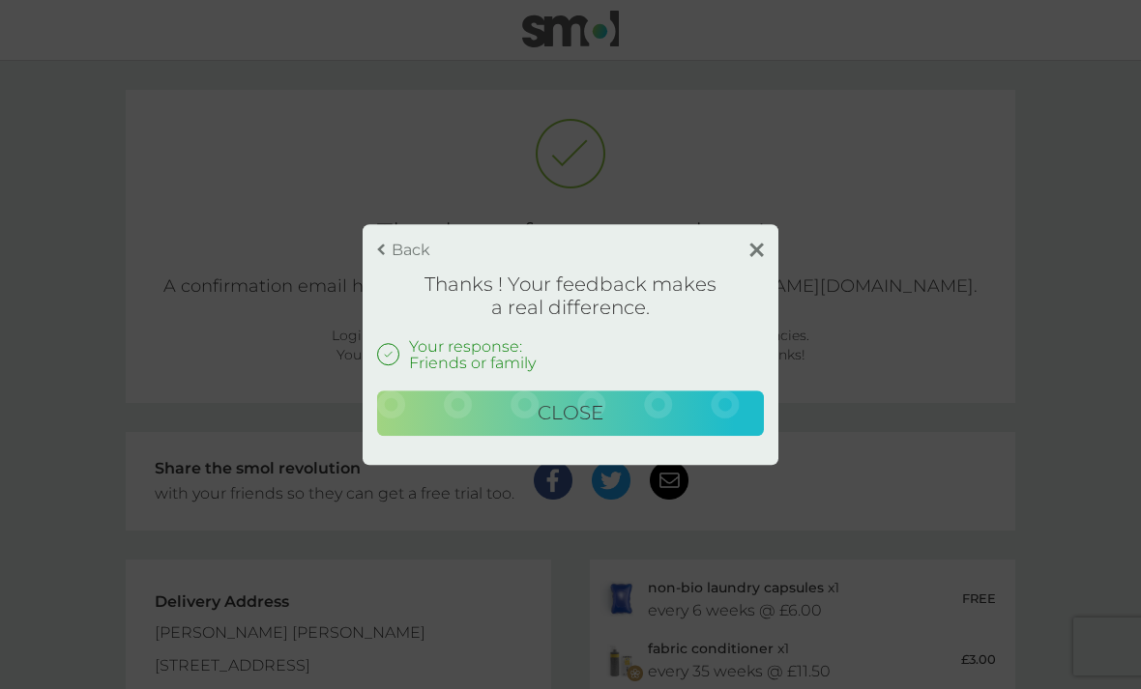
click at [496, 452] on div "Back Thanks ! Your feedback makes a real difference. Your response: Friends or …" at bounding box center [570, 345] width 416 height 242
click at [469, 415] on button "Close" at bounding box center [570, 414] width 387 height 46
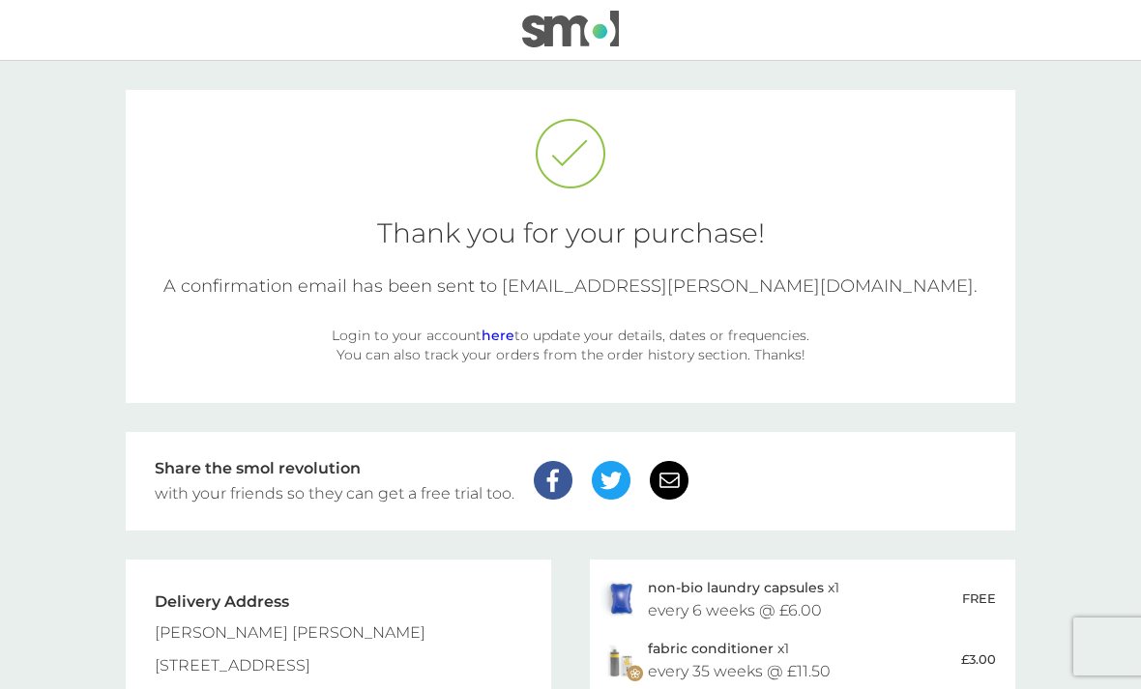
click at [572, 44] on img at bounding box center [570, 29] width 97 height 37
